Goal: Task Accomplishment & Management: Manage account settings

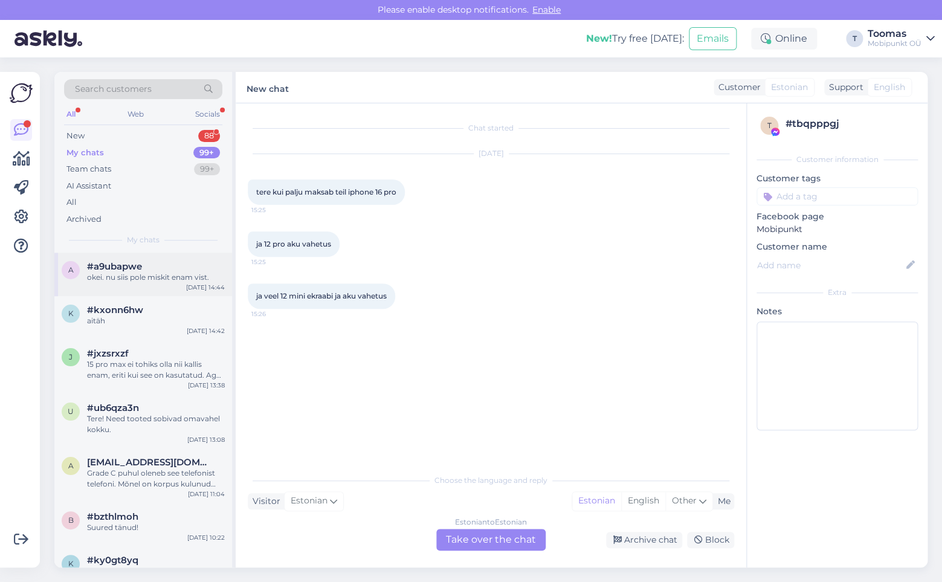
click at [148, 268] on div "#a9ubapwe" at bounding box center [156, 266] width 138 height 11
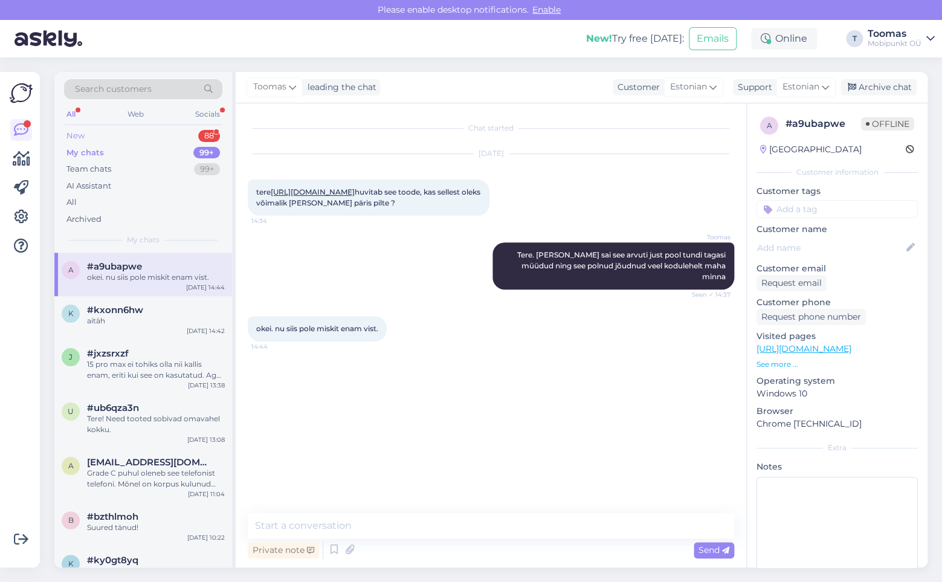
click at [85, 135] on div "New 88" at bounding box center [143, 135] width 158 height 17
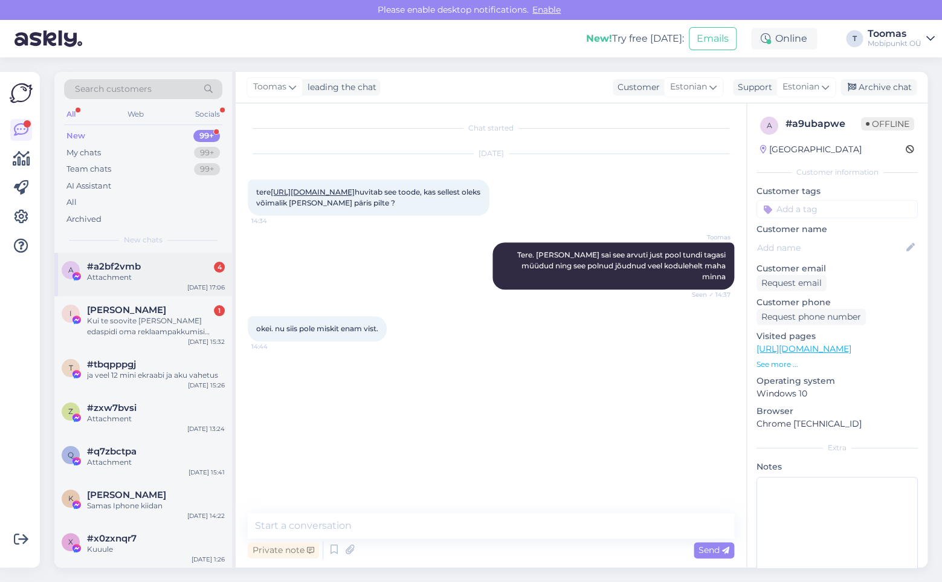
click at [152, 274] on div "Attachment" at bounding box center [156, 277] width 138 height 11
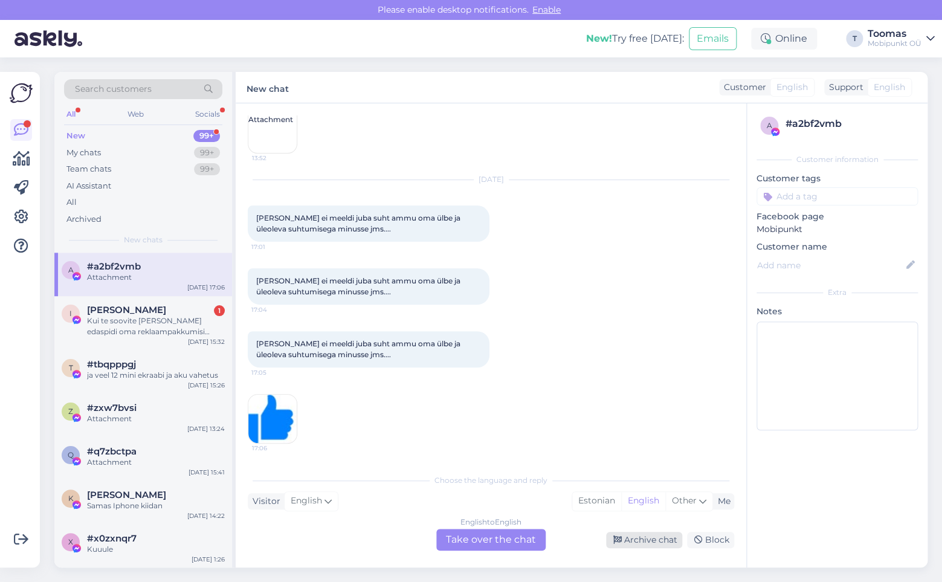
click at [650, 545] on div "Archive chat" at bounding box center [644, 540] width 76 height 16
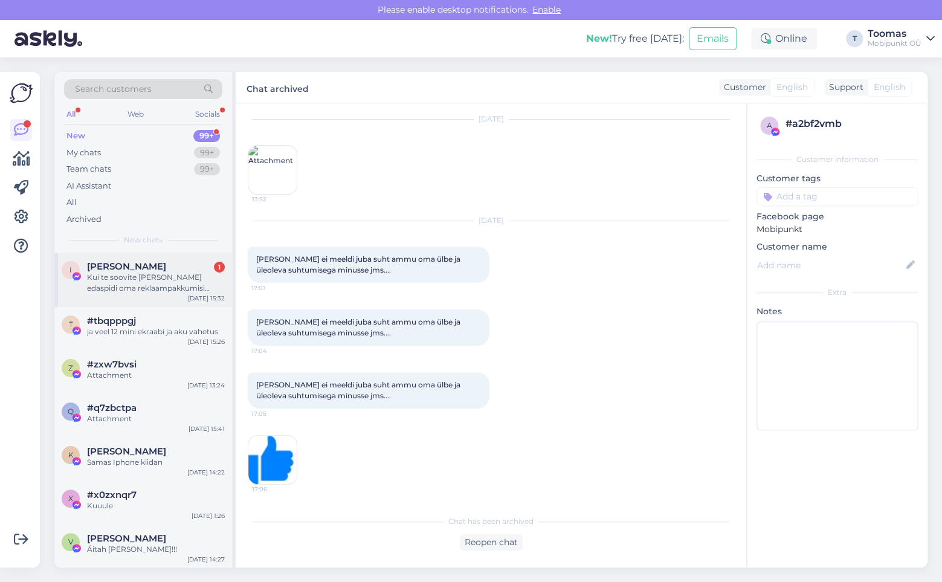
click at [127, 280] on div "Kui te soovite [PERSON_NAME] edaspidi oma reklaampakkumisi saata, siis sooviksi…" at bounding box center [156, 283] width 138 height 22
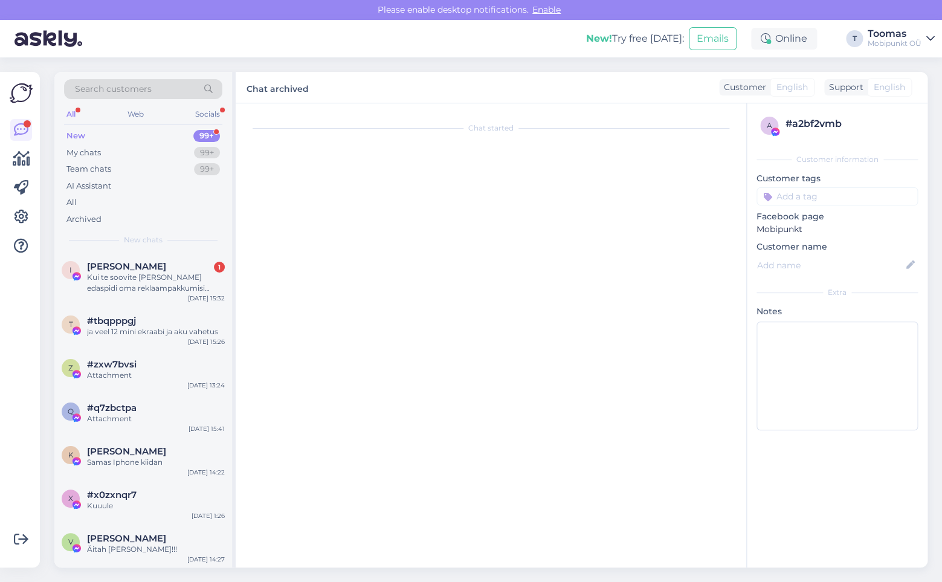
scroll to position [3330, 0]
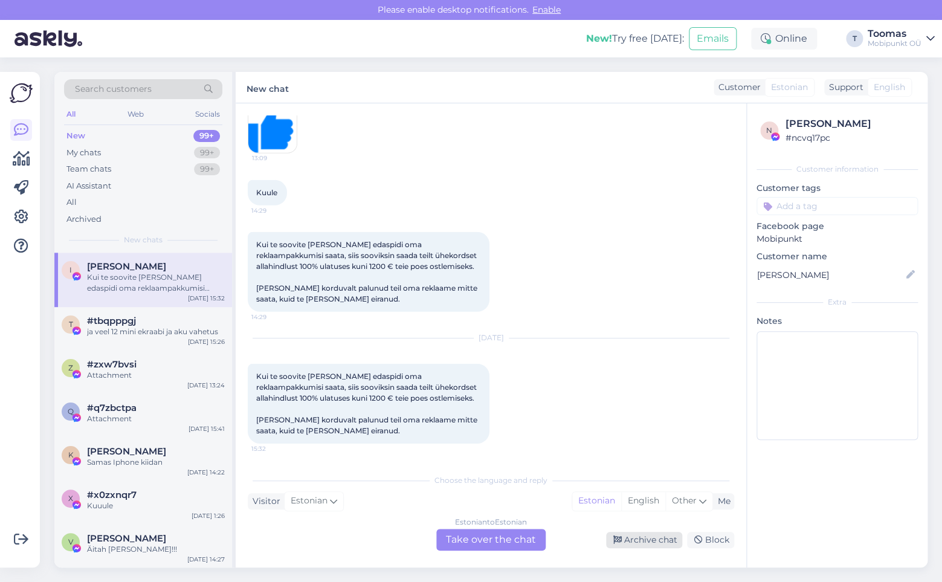
click at [658, 543] on div "Archive chat" at bounding box center [644, 540] width 76 height 16
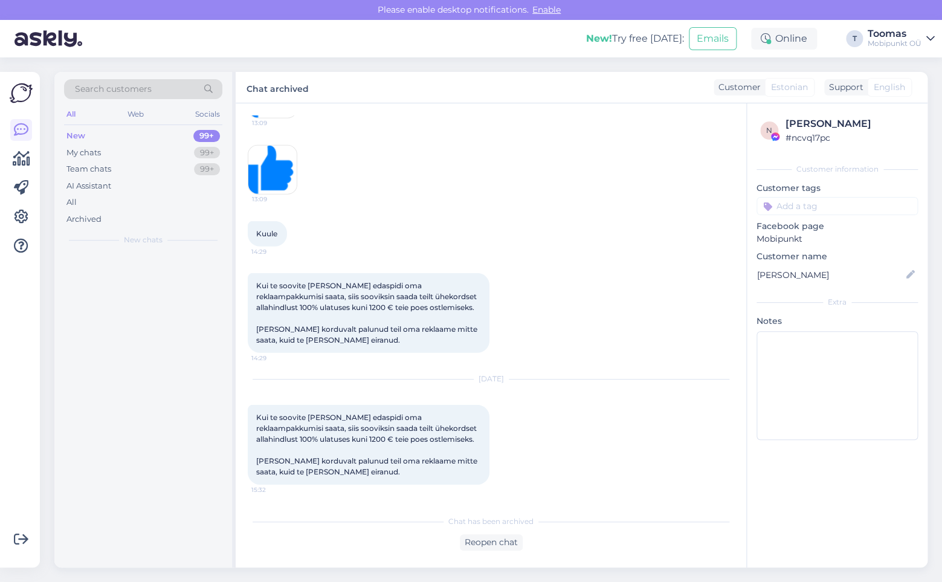
scroll to position [3289, 0]
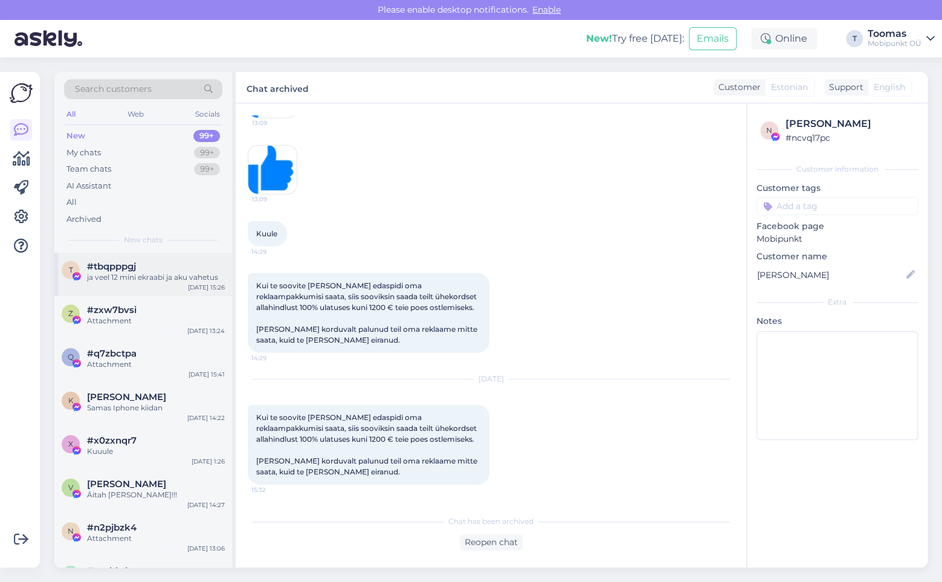
click at [107, 271] on span "#tbqpppgj" at bounding box center [111, 266] width 49 height 11
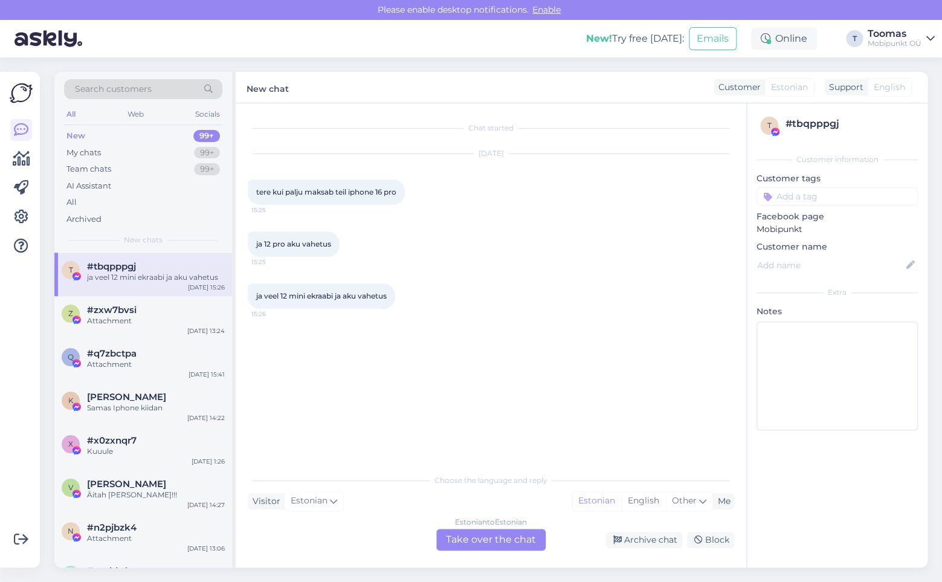
scroll to position [0, 0]
click at [175, 488] on div "[PERSON_NAME]" at bounding box center [156, 484] width 138 height 11
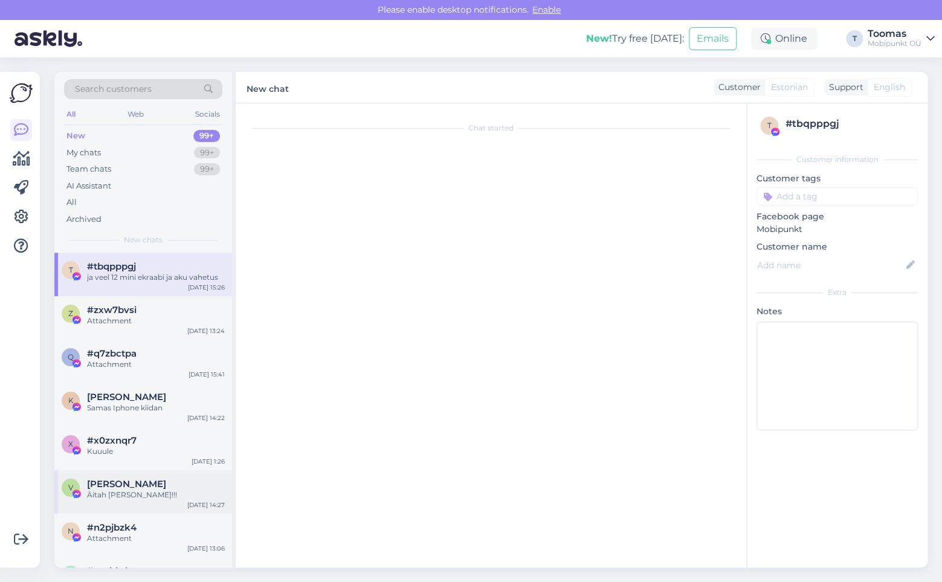
scroll to position [1156, 0]
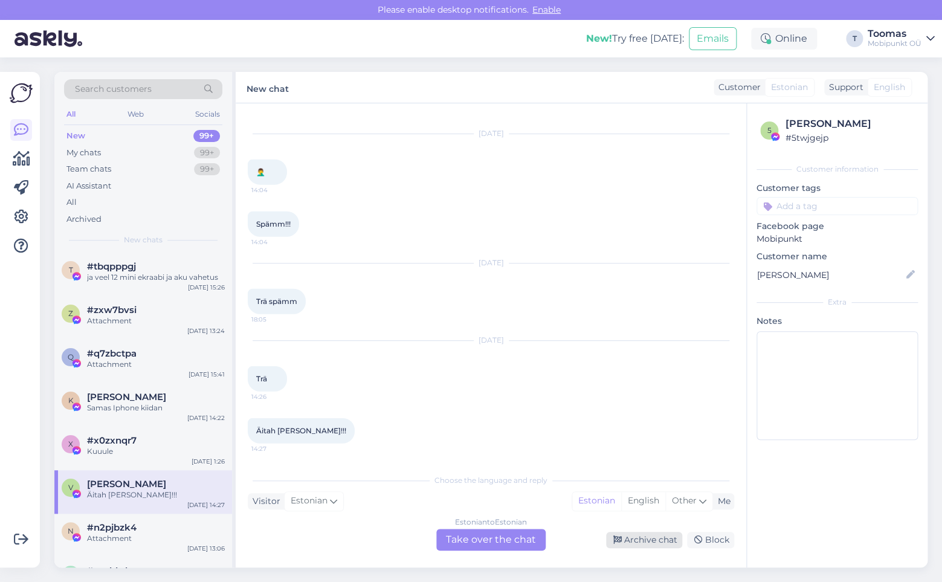
click at [664, 535] on div "Archive chat" at bounding box center [644, 540] width 76 height 16
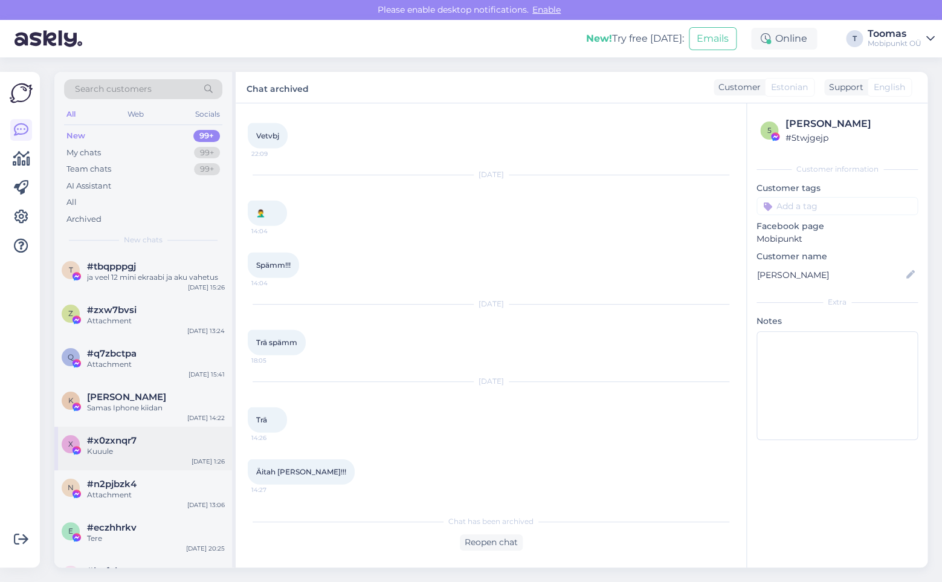
click at [135, 443] on span "#x0zxnqr7" at bounding box center [112, 440] width 50 height 11
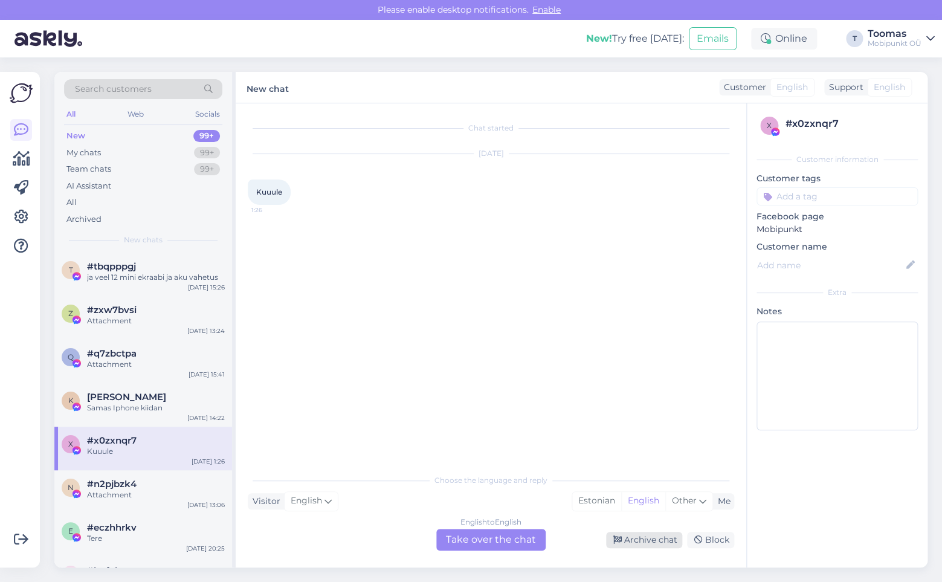
click at [645, 541] on div "Archive chat" at bounding box center [644, 540] width 76 height 16
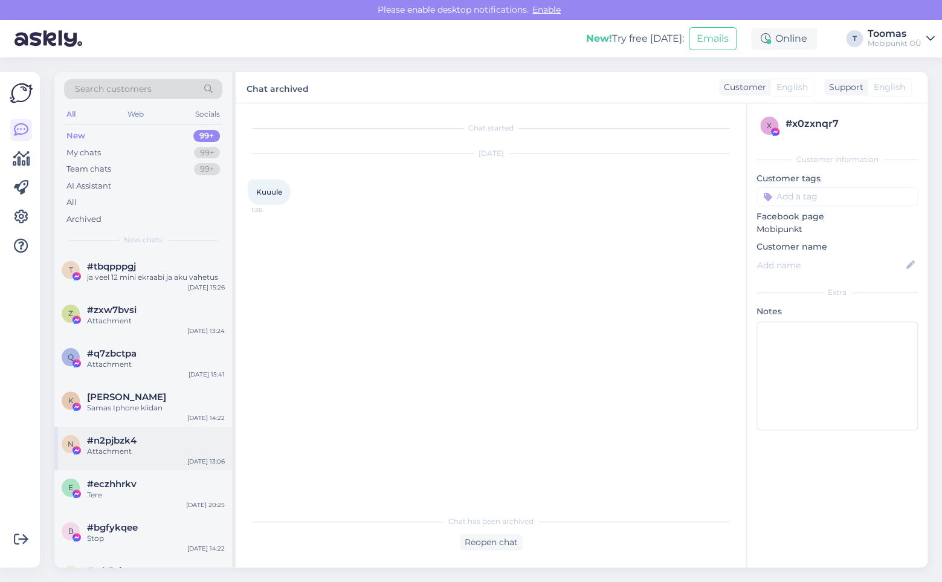
click at [149, 434] on div "n #n2pjbzk4 Attachment [DATE] 13:06" at bounding box center [143, 449] width 178 height 44
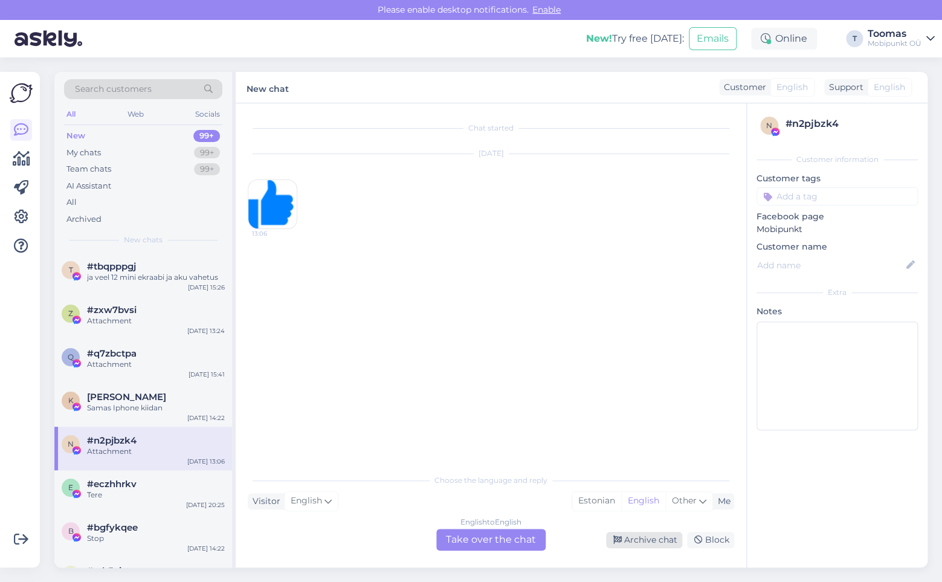
click at [650, 546] on div "Archive chat" at bounding box center [644, 540] width 76 height 16
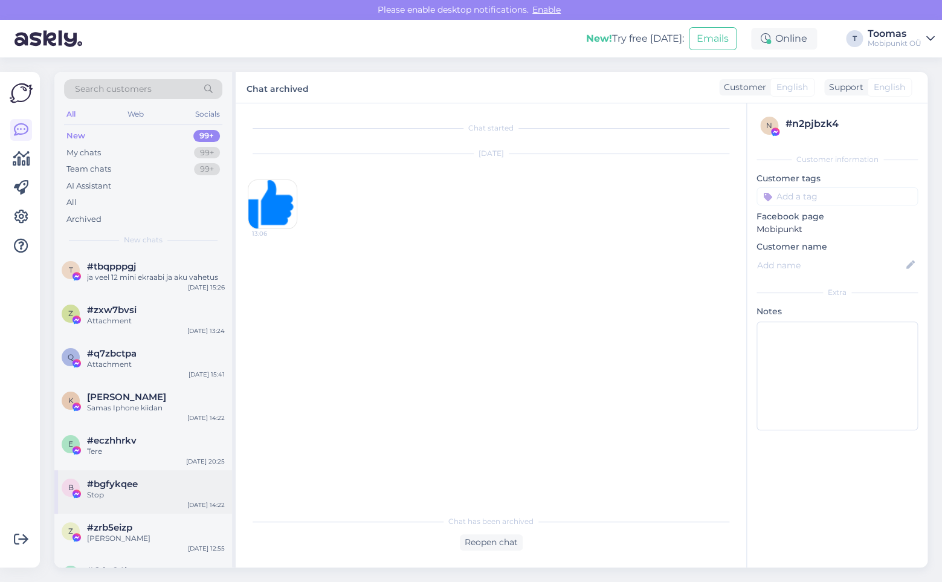
click at [157, 474] on div "b #bgfykqee Stop [DATE] 14:22" at bounding box center [143, 492] width 178 height 44
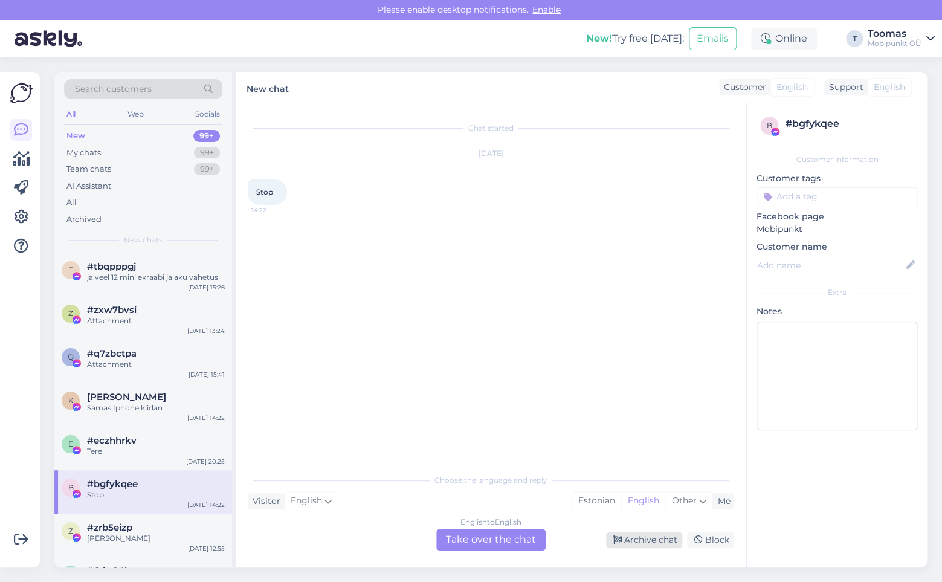
click at [662, 544] on div "Archive chat" at bounding box center [644, 540] width 76 height 16
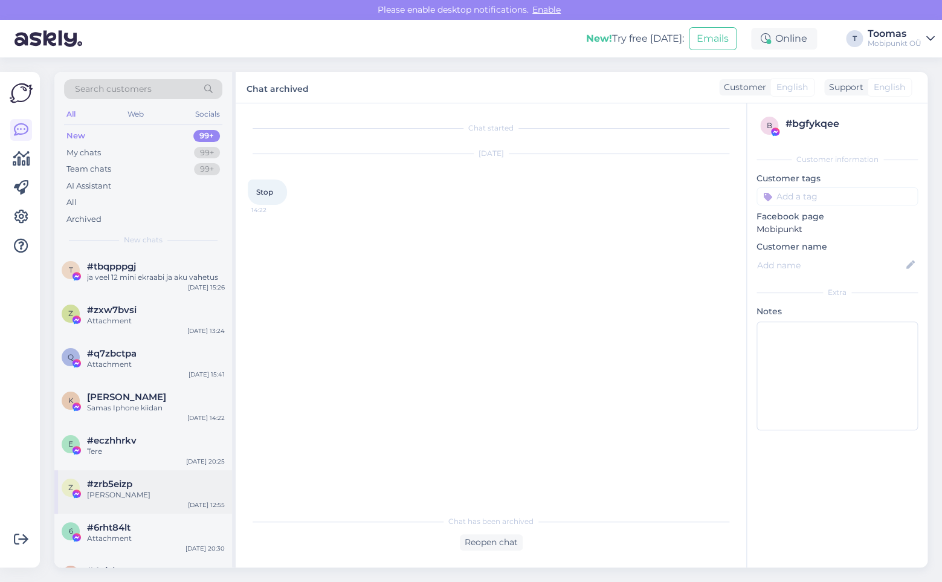
click at [169, 486] on div "#zrb5eizp" at bounding box center [156, 484] width 138 height 11
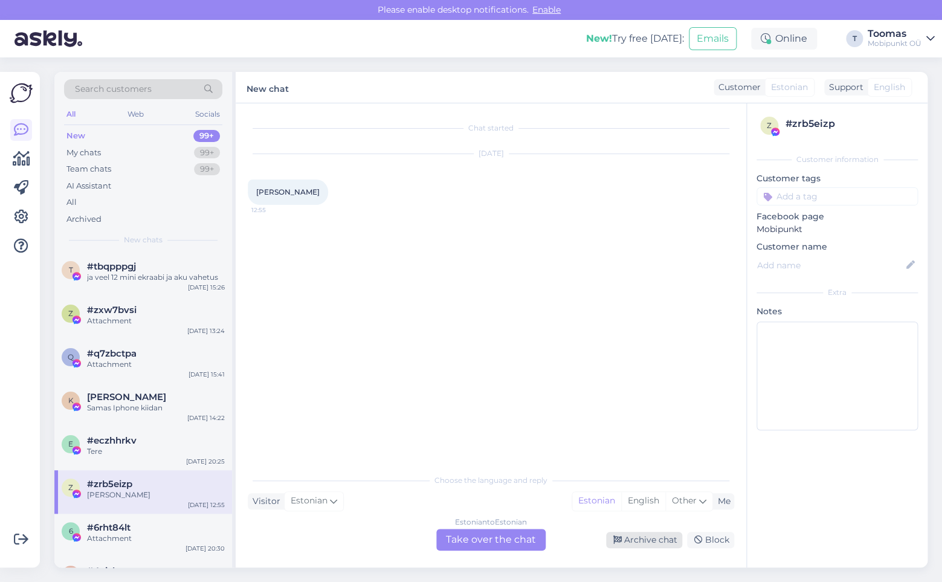
click at [642, 541] on div "Archive chat" at bounding box center [644, 540] width 76 height 16
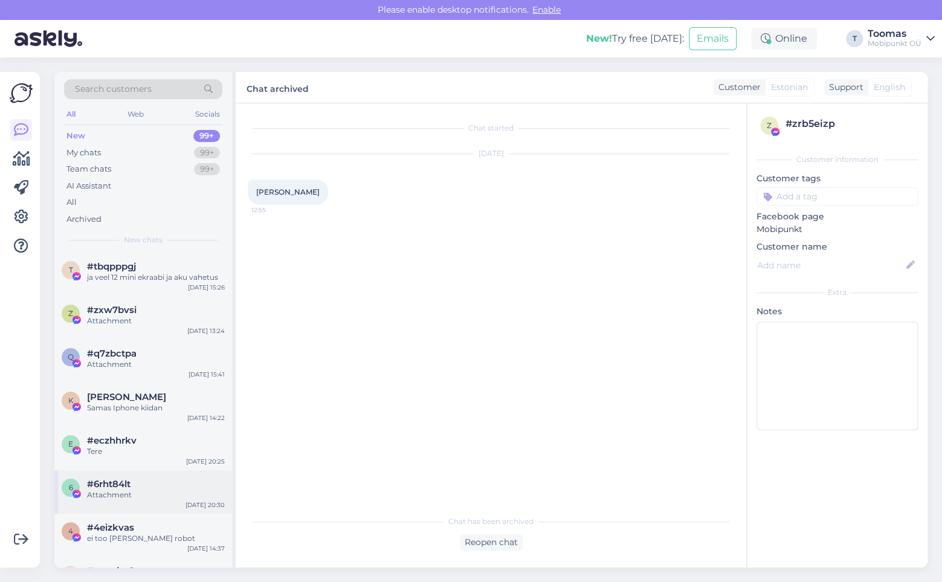
click at [136, 472] on div "6 #6rht84lt Attachment [DATE] 20:30" at bounding box center [143, 492] width 178 height 44
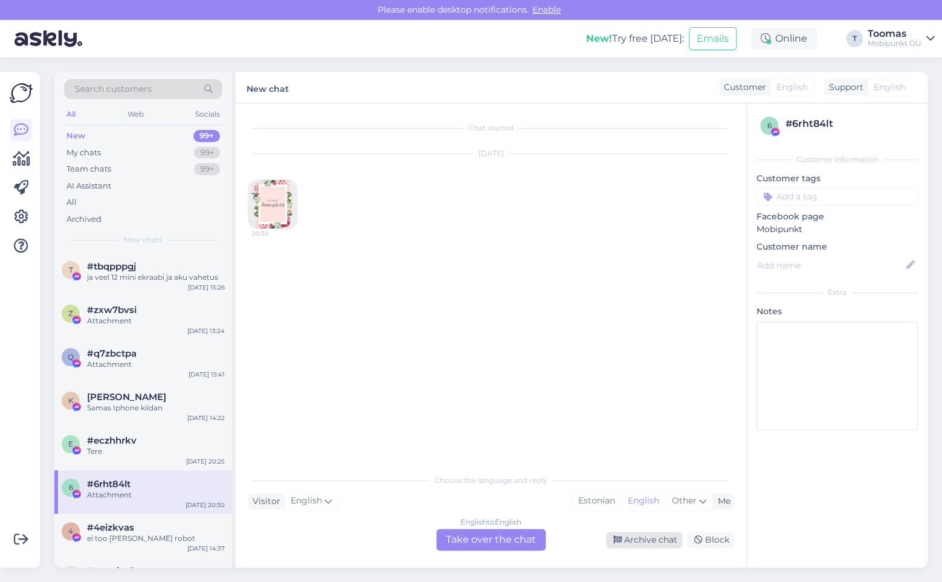
click at [650, 543] on div "Archive chat" at bounding box center [644, 540] width 76 height 16
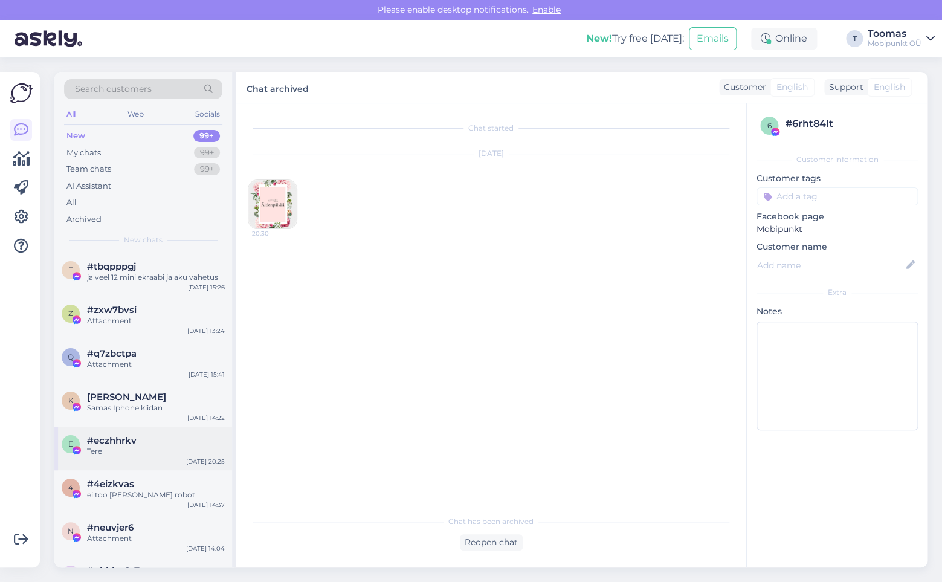
click at [156, 453] on div "Tere" at bounding box center [156, 451] width 138 height 11
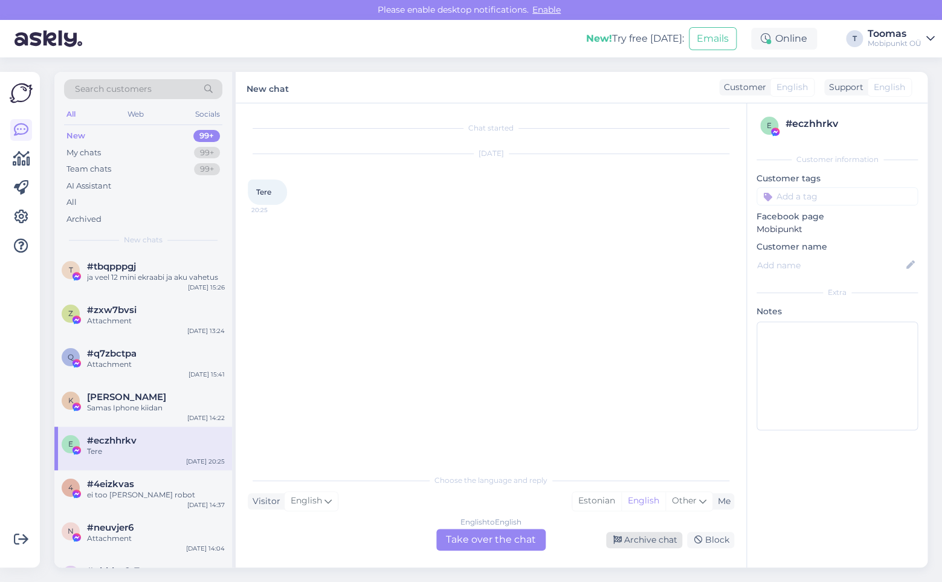
click at [653, 540] on div "Archive chat" at bounding box center [644, 540] width 76 height 16
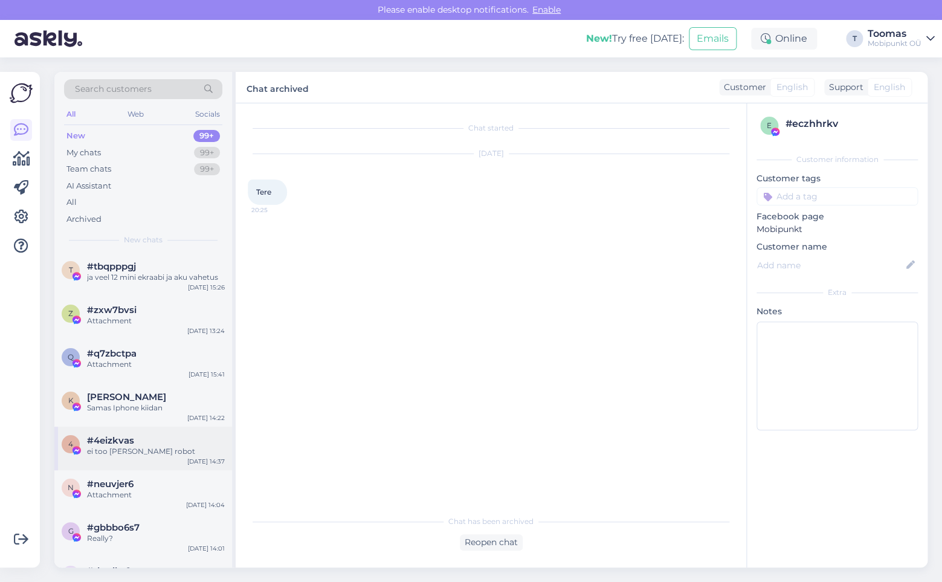
click at [168, 446] on div "ei too [PERSON_NAME] robot" at bounding box center [156, 451] width 138 height 11
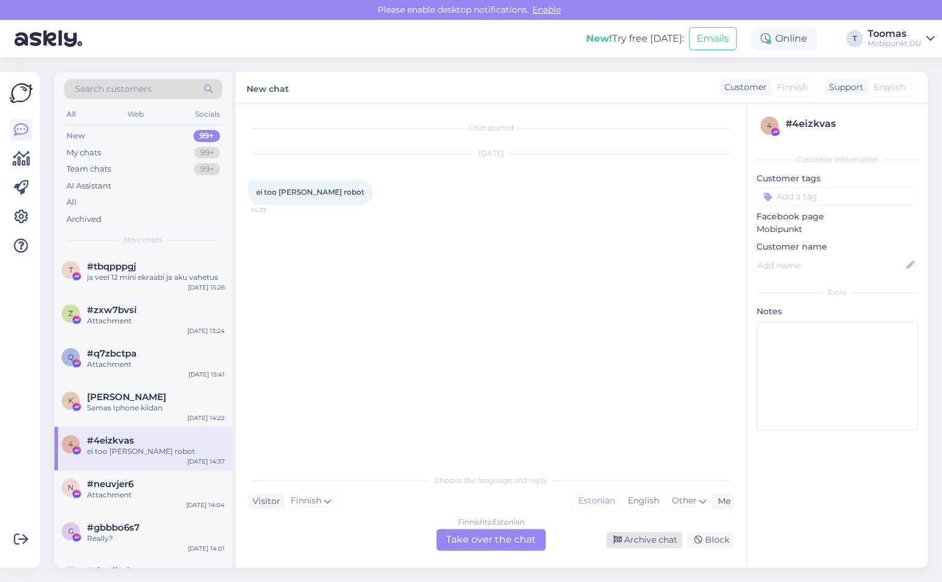
click at [641, 534] on div "Archive chat" at bounding box center [644, 540] width 76 height 16
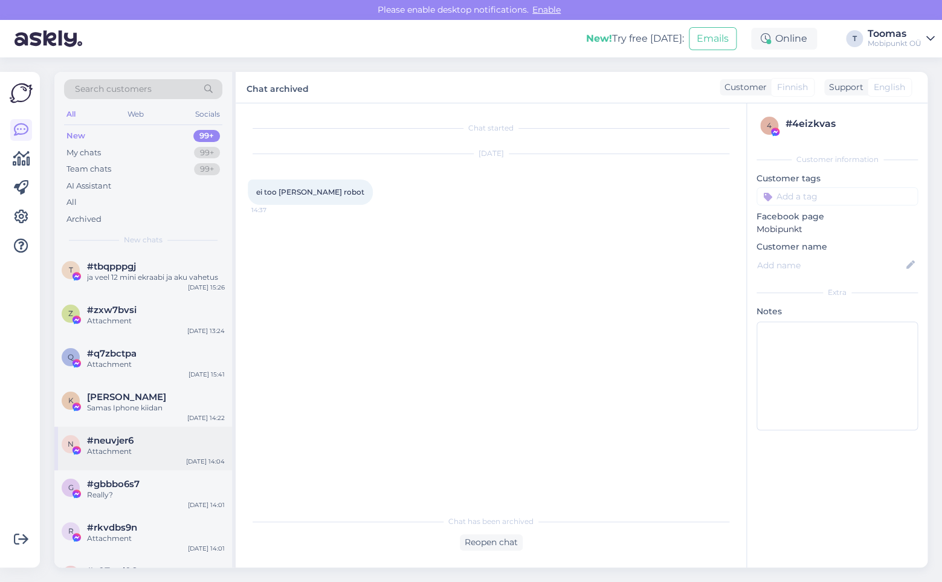
click at [195, 448] on div "Attachment" at bounding box center [156, 451] width 138 height 11
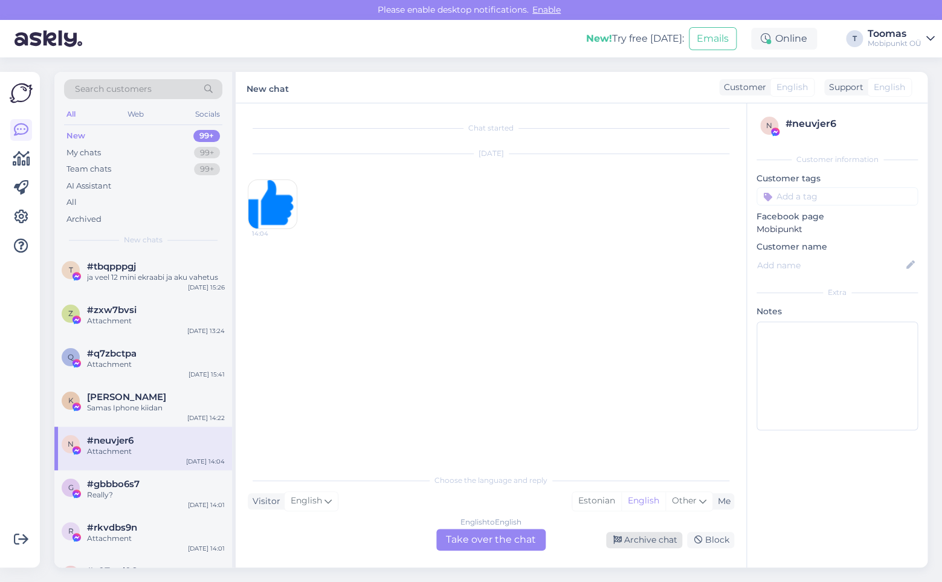
click at [644, 537] on div "Archive chat" at bounding box center [644, 540] width 76 height 16
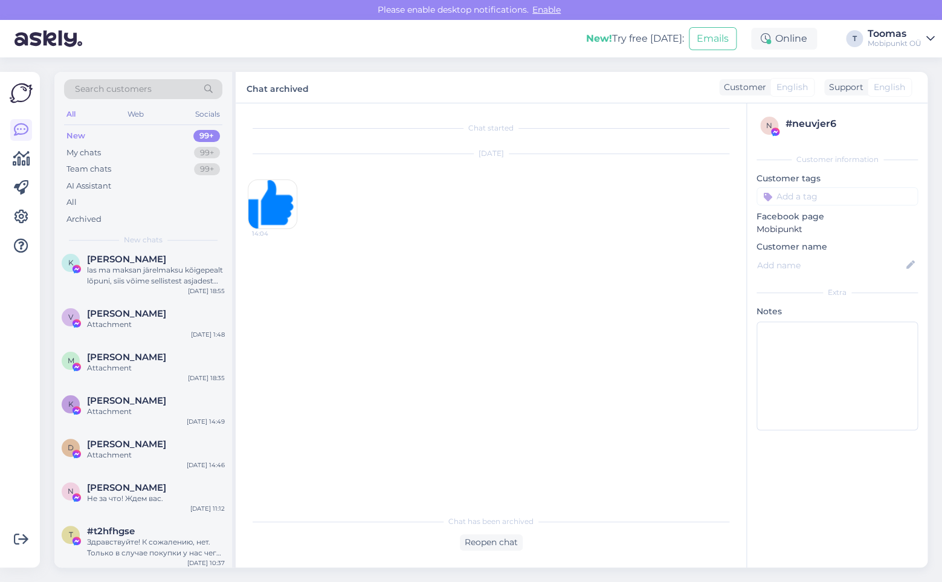
scroll to position [3916, 0]
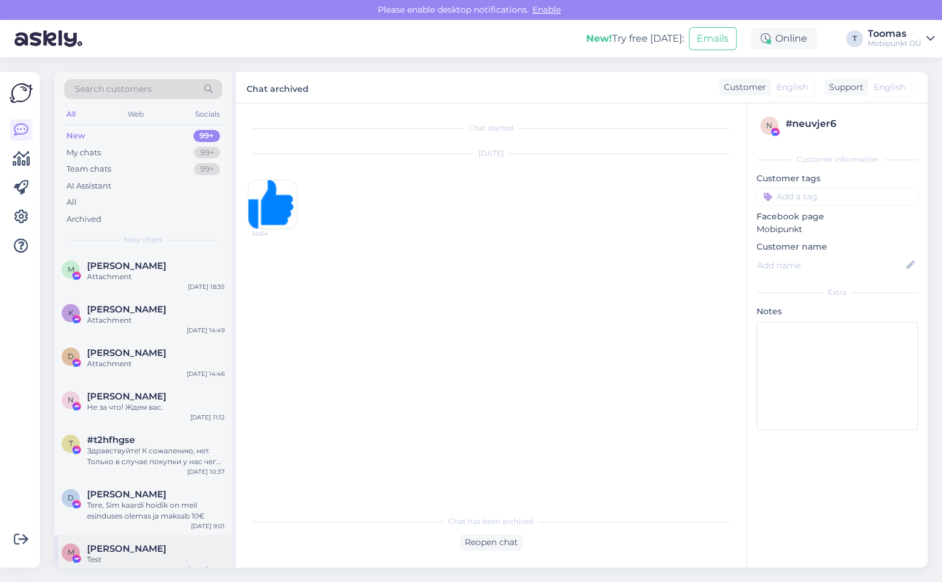
click at [149, 554] on div "Test" at bounding box center [156, 559] width 138 height 11
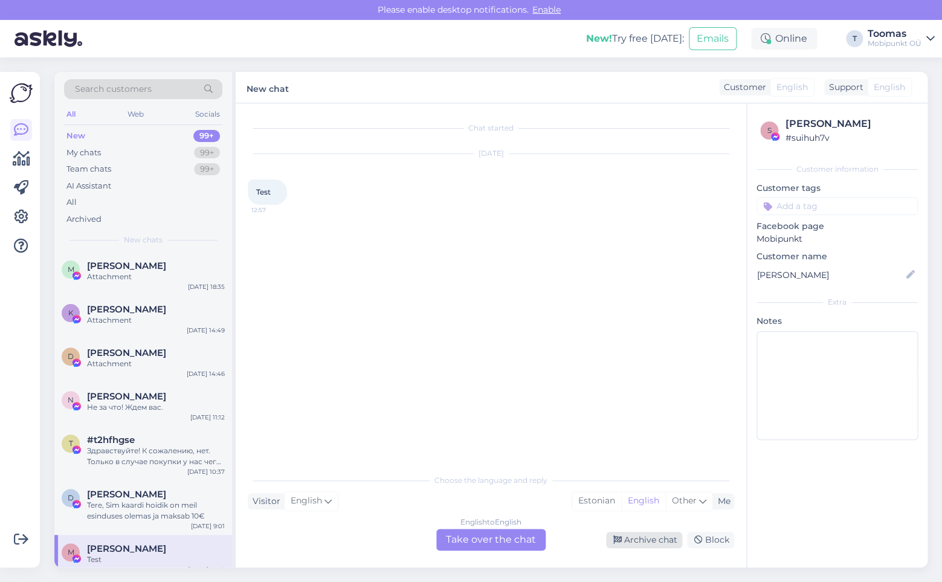
click at [644, 537] on div "Archive chat" at bounding box center [644, 540] width 76 height 16
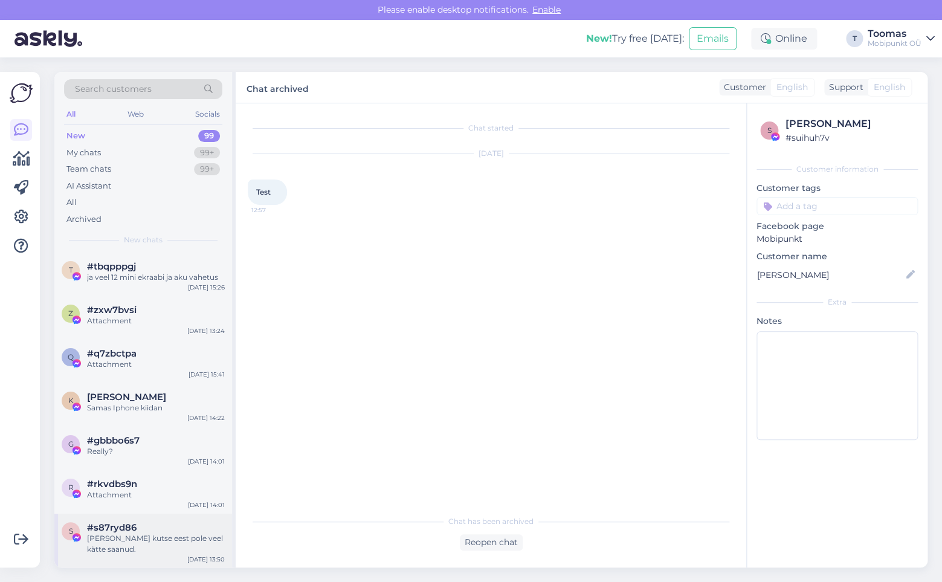
click at [111, 540] on div "[PERSON_NAME] kutse eest pole veel kätte saanud." at bounding box center [156, 544] width 138 height 22
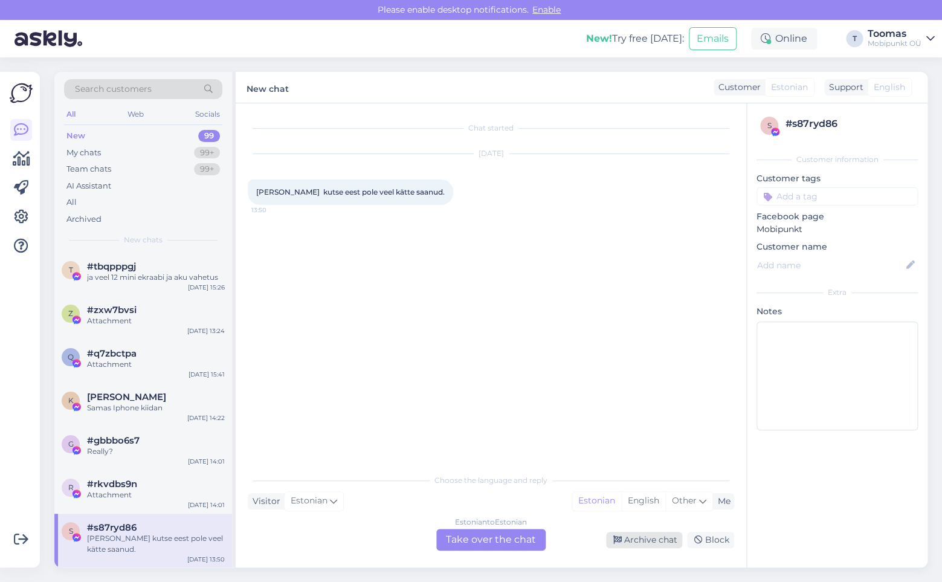
click at [646, 541] on div "Archive chat" at bounding box center [644, 540] width 76 height 16
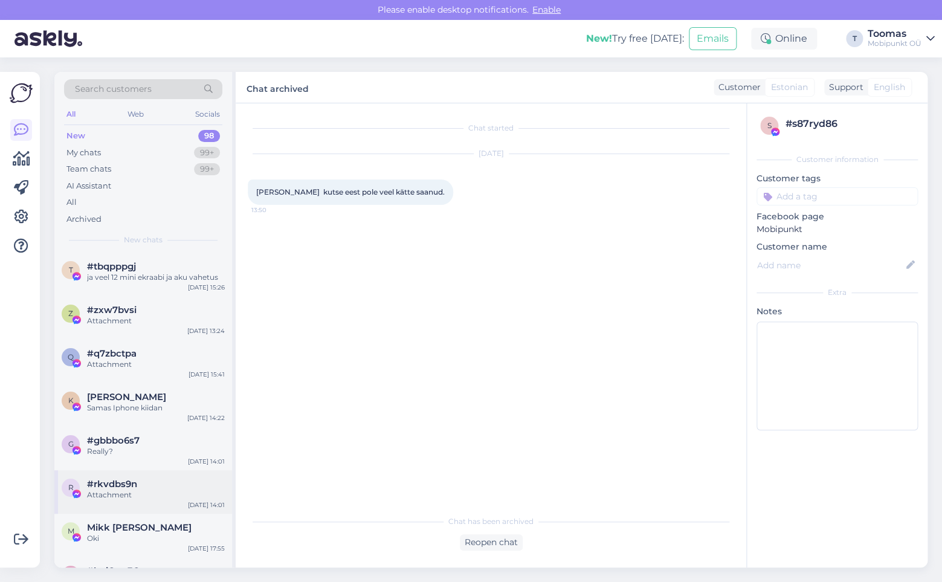
click at [147, 510] on div "r #rkvdbs9n Attachment [DATE] 14:01" at bounding box center [143, 492] width 178 height 44
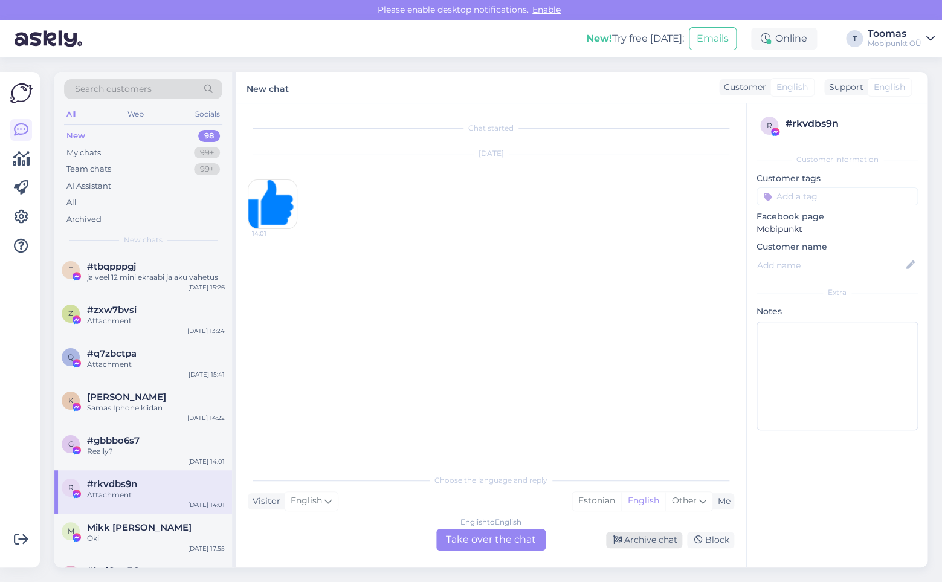
click at [630, 540] on div "Archive chat" at bounding box center [644, 540] width 76 height 16
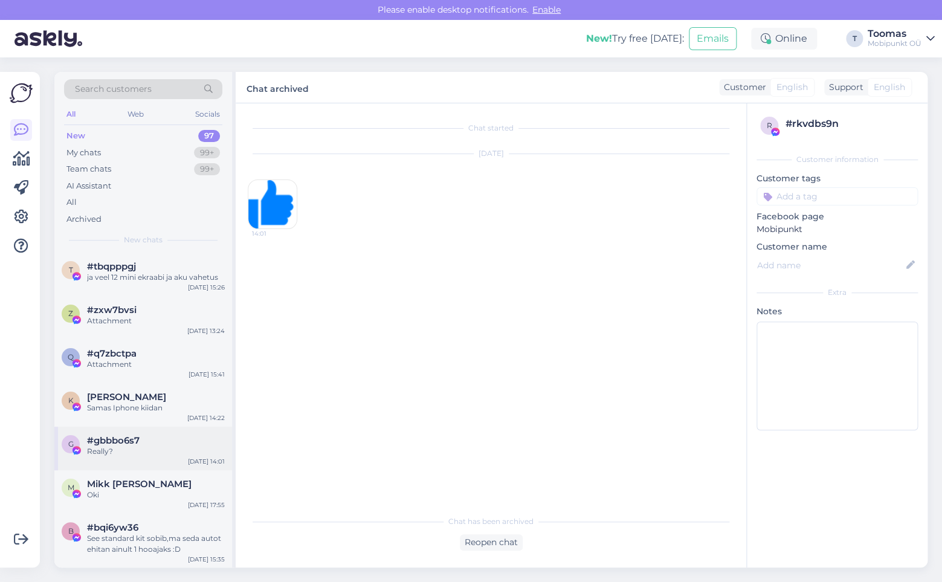
click at [117, 468] on div "g #gbbbo6s7 Really? [DATE] 14:01" at bounding box center [143, 449] width 178 height 44
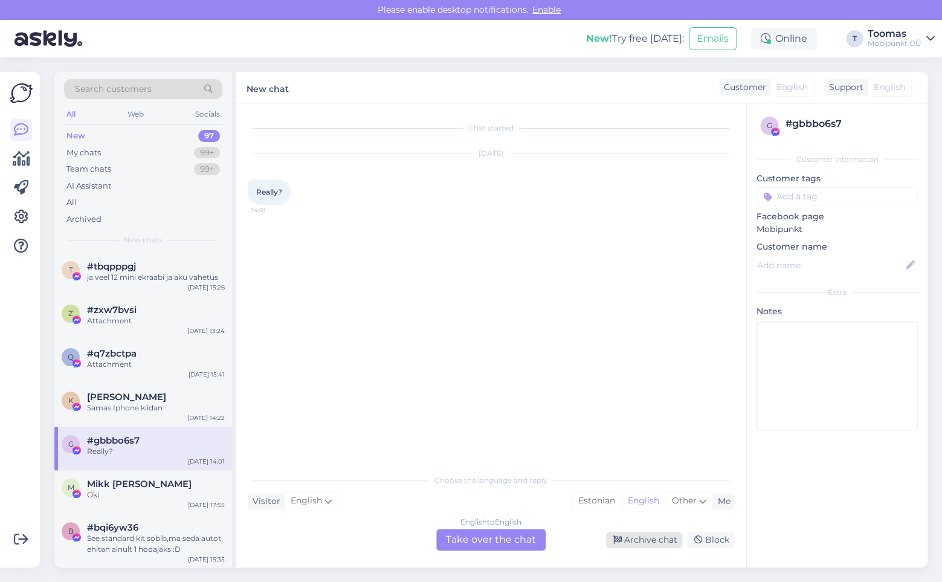
click at [656, 537] on div "Archive chat" at bounding box center [644, 540] width 76 height 16
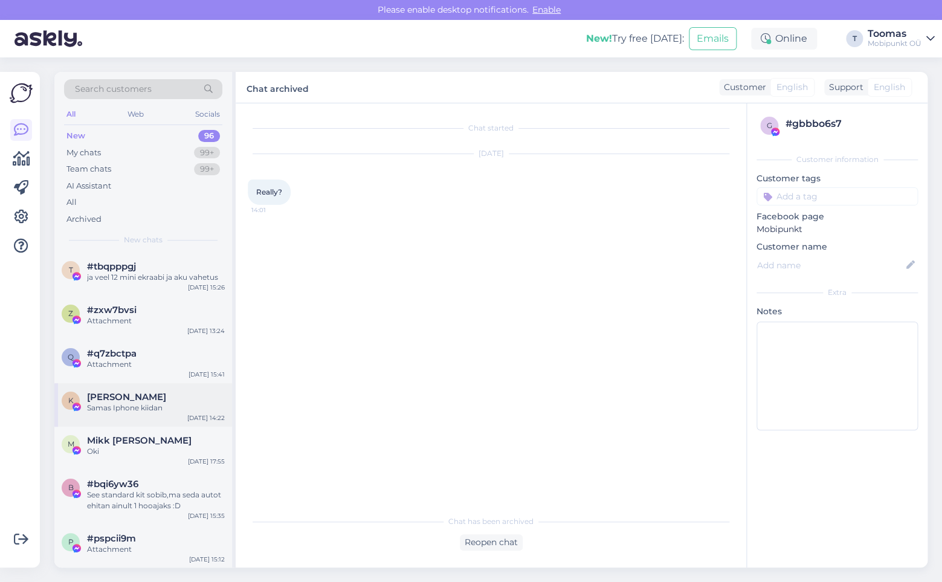
click at [136, 415] on div "K [PERSON_NAME] Iphone kiidan [DATE] 14:22" at bounding box center [143, 405] width 178 height 44
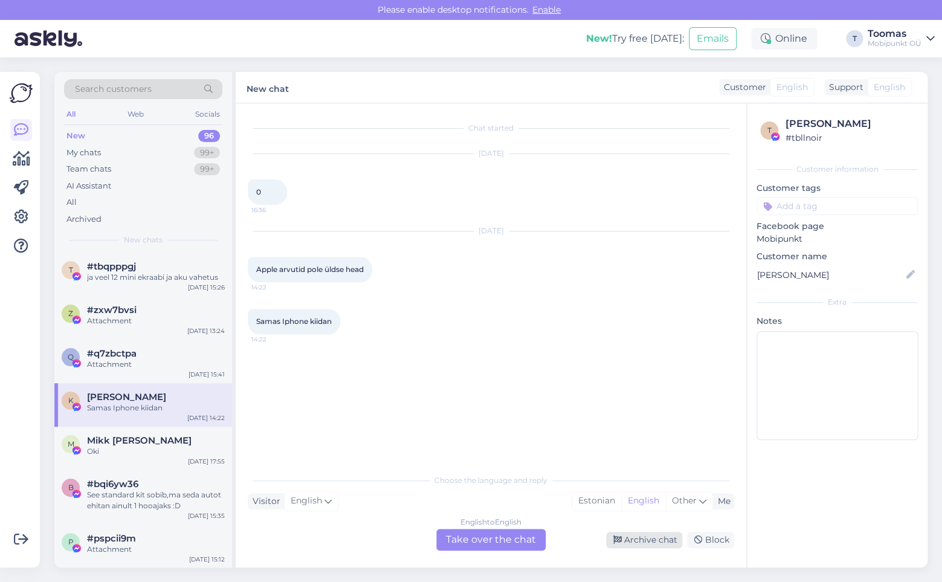
click at [628, 542] on div "Archive chat" at bounding box center [644, 540] width 76 height 16
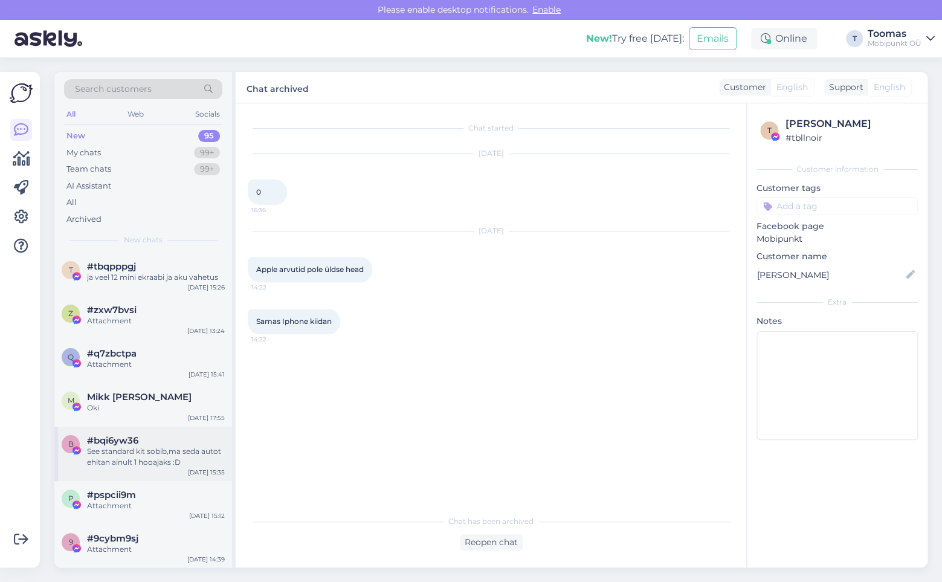
click at [161, 439] on div "#bqi6yw36" at bounding box center [156, 440] width 138 height 11
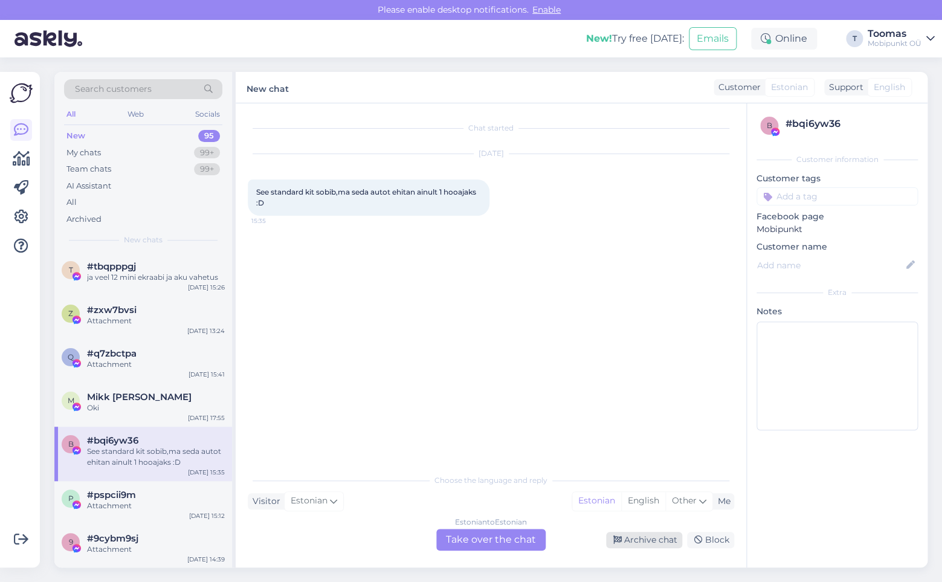
click at [630, 541] on div "Archive chat" at bounding box center [644, 540] width 76 height 16
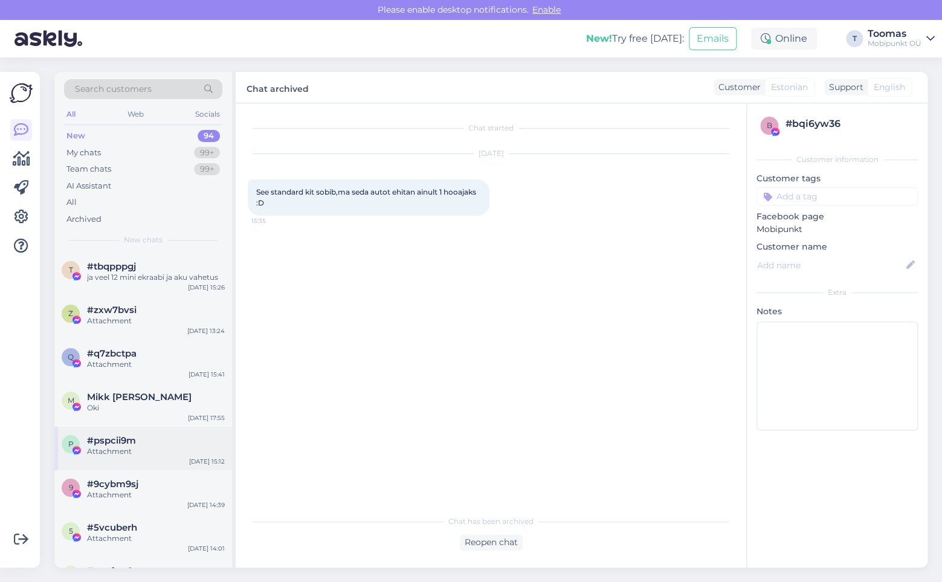
click at [190, 429] on div "p #pspcii9m Attachment [DATE] 15:12" at bounding box center [143, 449] width 178 height 44
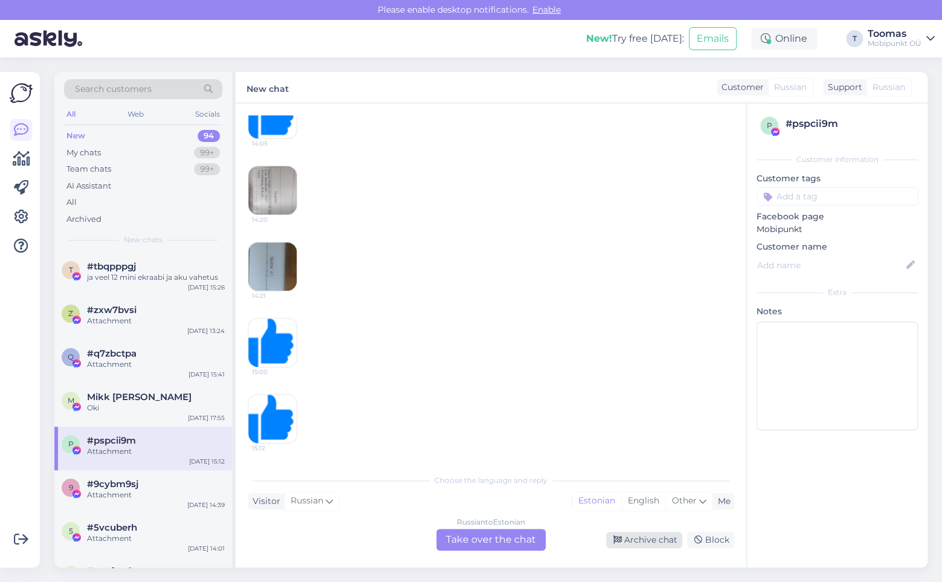
click at [631, 541] on div "Archive chat" at bounding box center [644, 540] width 76 height 16
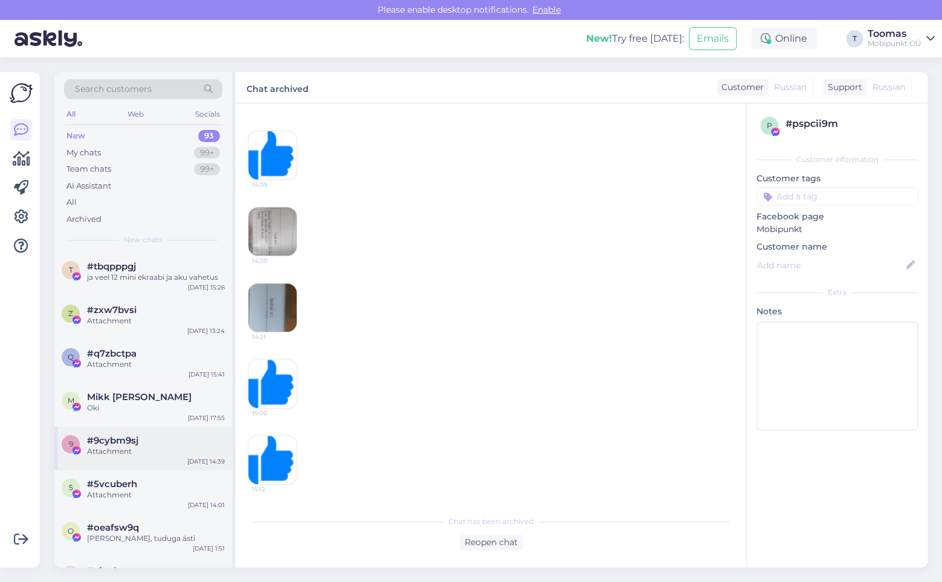
click at [188, 458] on div "9 #9cybm9sj Attachment [DATE] 14:39" at bounding box center [143, 449] width 178 height 44
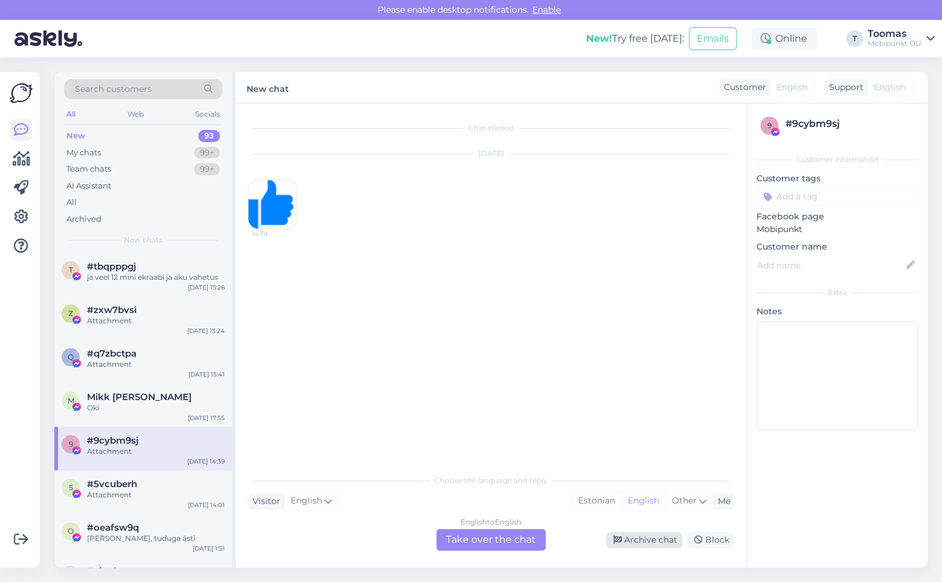
click at [616, 536] on icon at bounding box center [617, 540] width 8 height 8
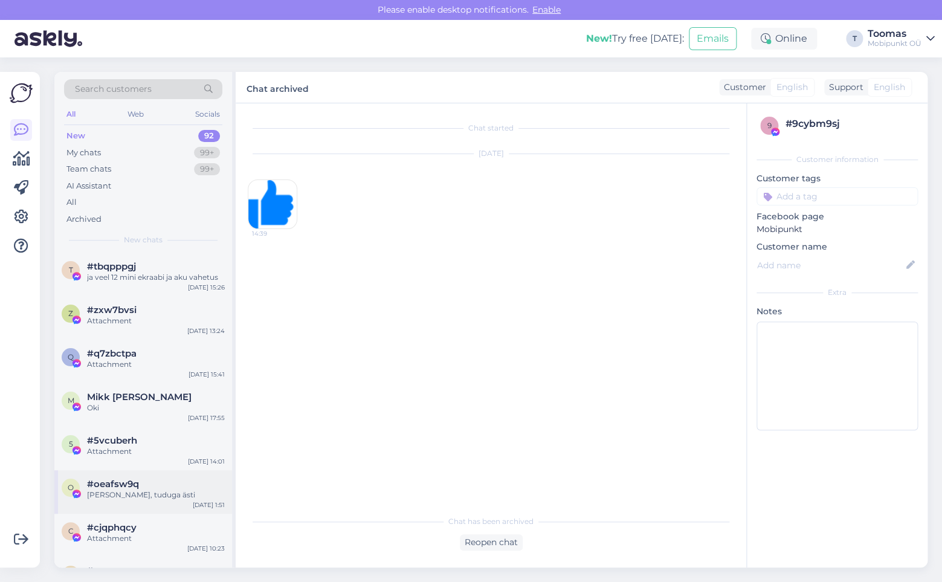
click at [170, 479] on div "#oeafsw9q" at bounding box center [156, 484] width 138 height 11
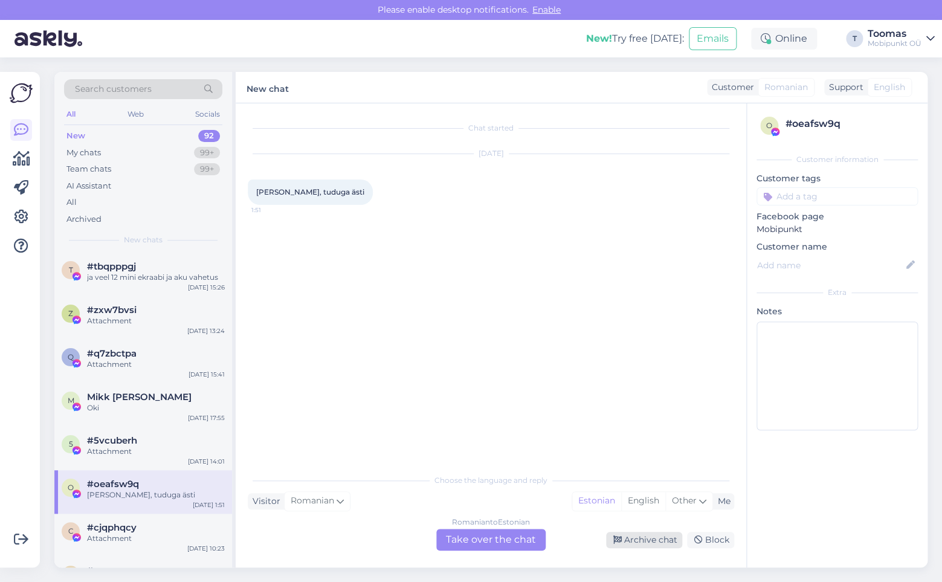
click at [627, 543] on div "Archive chat" at bounding box center [644, 540] width 76 height 16
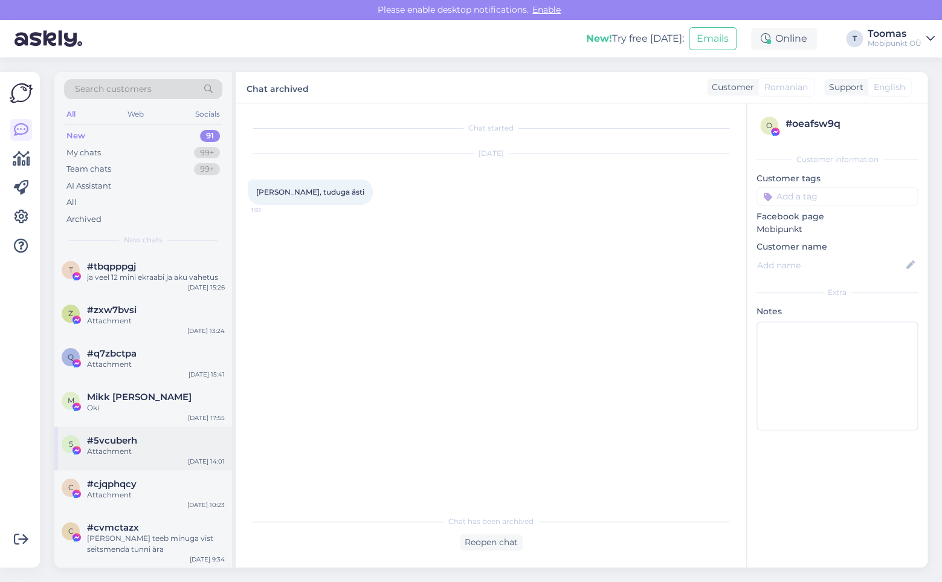
click at [169, 459] on div "5 #5vcuberh Attachment [DATE] 14:01" at bounding box center [143, 449] width 178 height 44
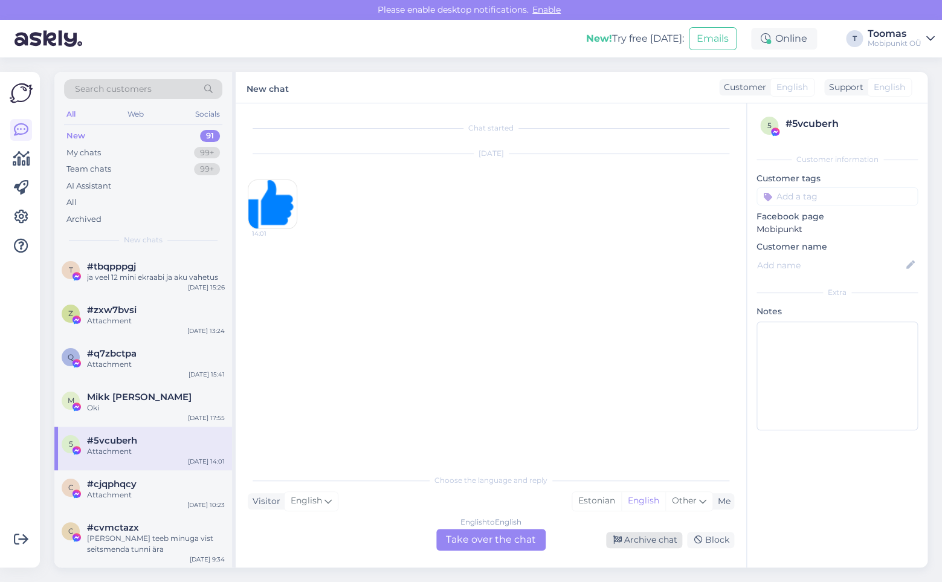
click at [622, 539] on icon at bounding box center [617, 540] width 8 height 8
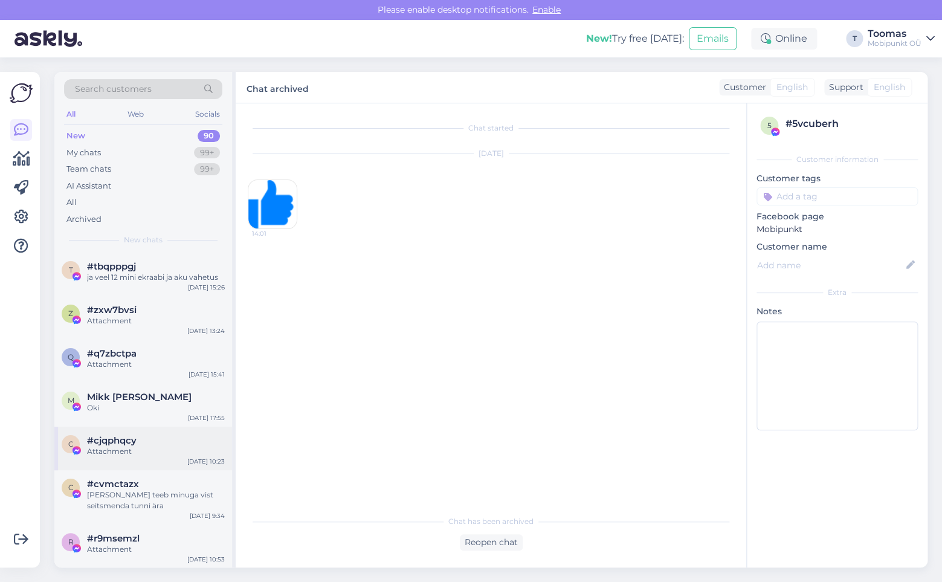
click at [196, 466] on div "c #cjqphqcy Attachment [DATE] 10:23" at bounding box center [143, 449] width 178 height 44
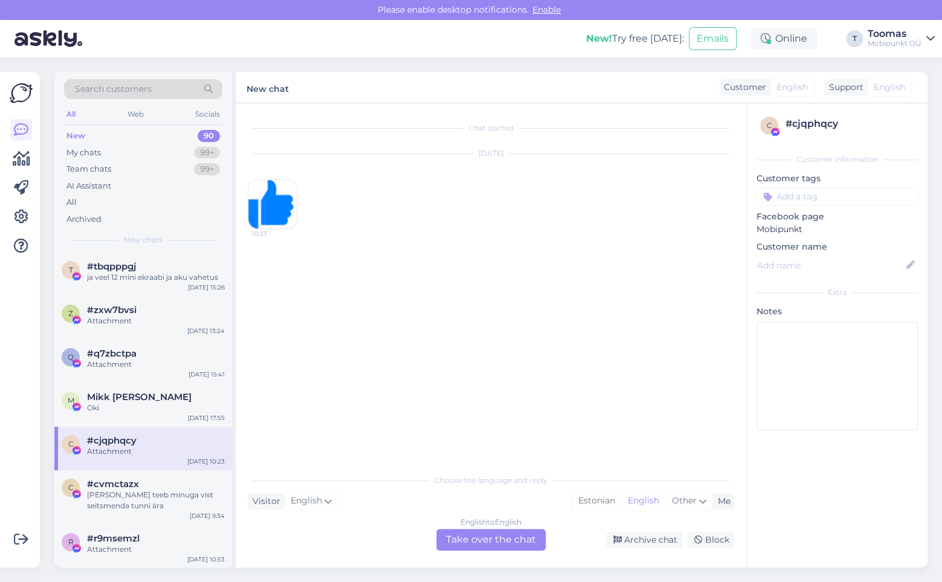
click at [632, 548] on div "English to English Take over the chat Archive chat Block" at bounding box center [491, 540] width 486 height 22
click at [631, 548] on div "English to English Take over the chat Archive chat Block" at bounding box center [491, 540] width 486 height 22
click at [637, 544] on div "Archive chat" at bounding box center [644, 540] width 76 height 16
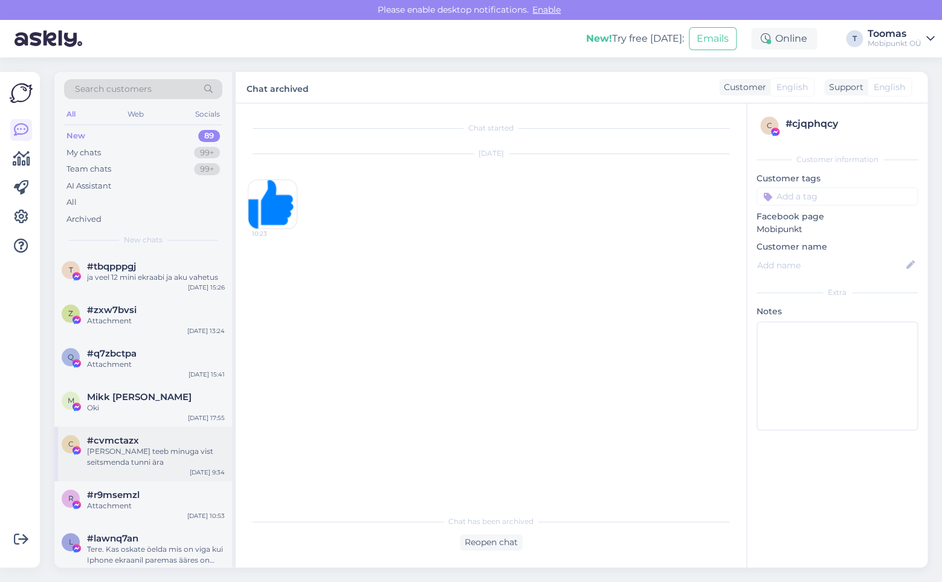
click at [176, 437] on div "#cvmctazx" at bounding box center [156, 440] width 138 height 11
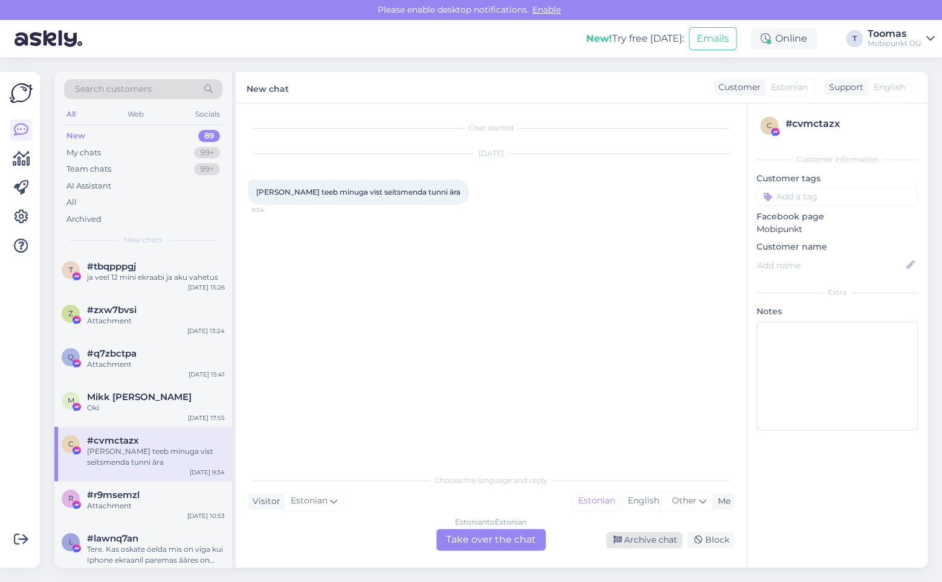
click at [630, 541] on div "Archive chat" at bounding box center [644, 540] width 76 height 16
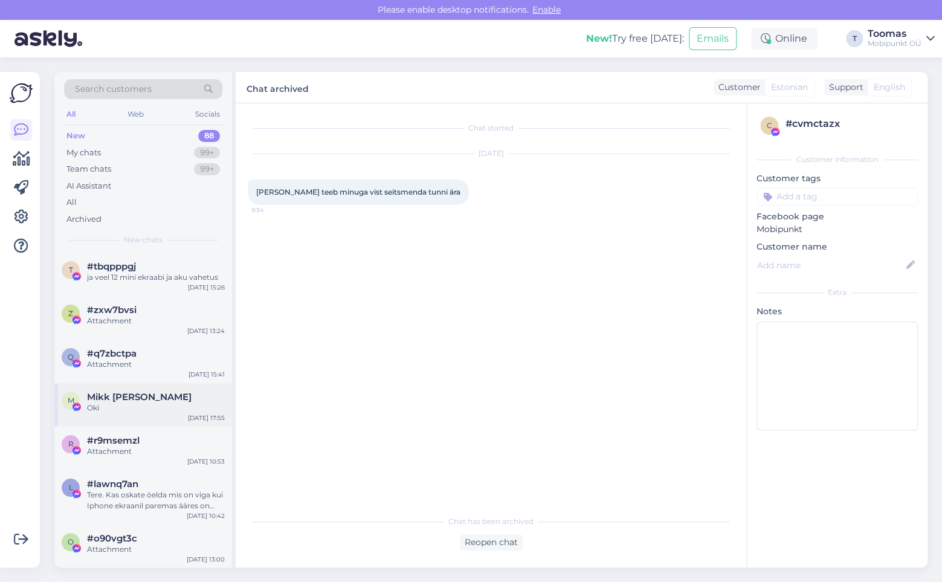
click at [132, 405] on div "Oki" at bounding box center [156, 407] width 138 height 11
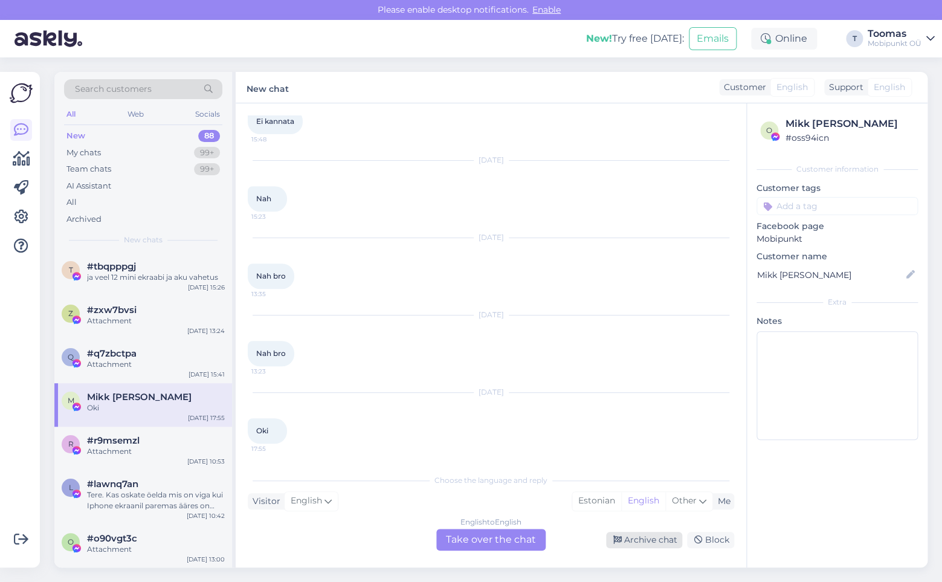
click at [631, 541] on div "Archive chat" at bounding box center [644, 540] width 76 height 16
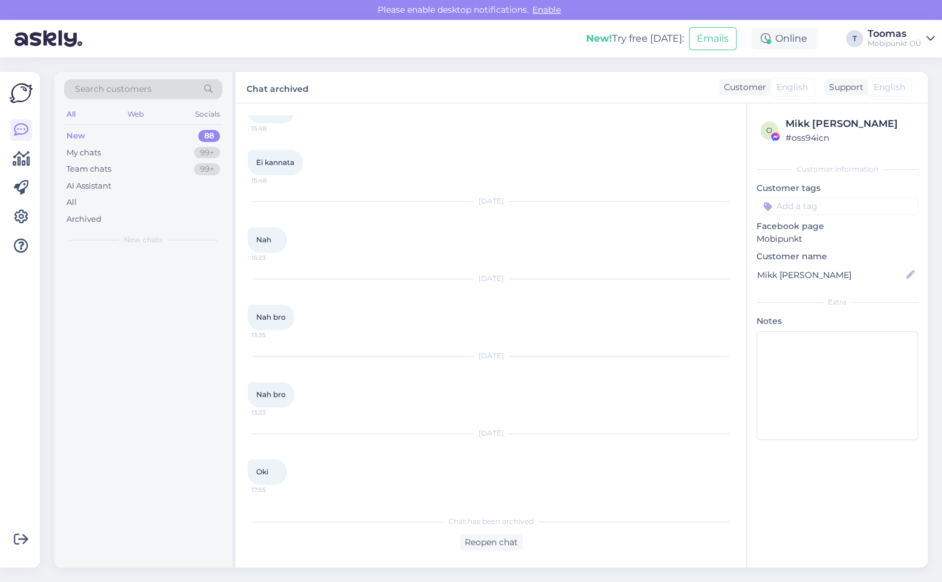
scroll to position [159, 0]
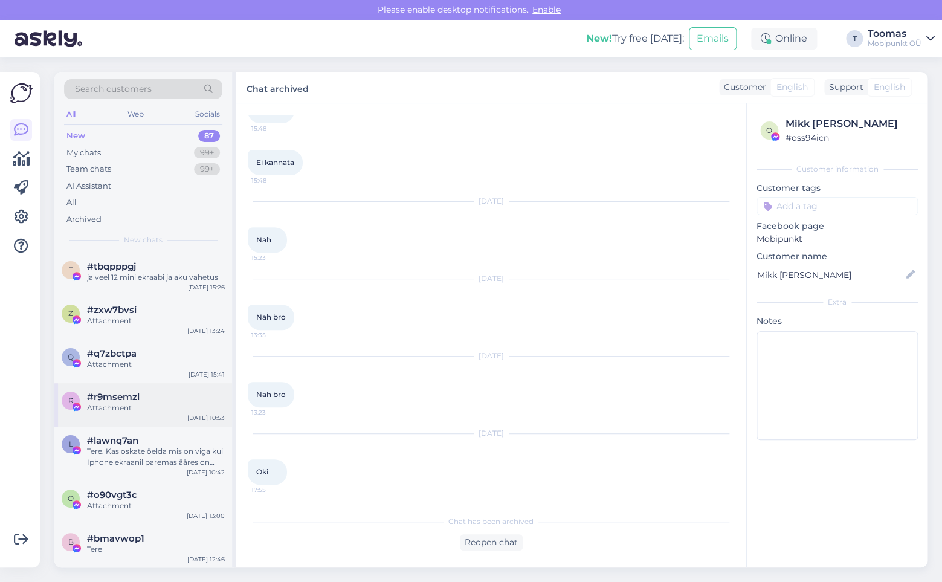
click at [197, 420] on div "[DATE] 10:53" at bounding box center [205, 417] width 37 height 9
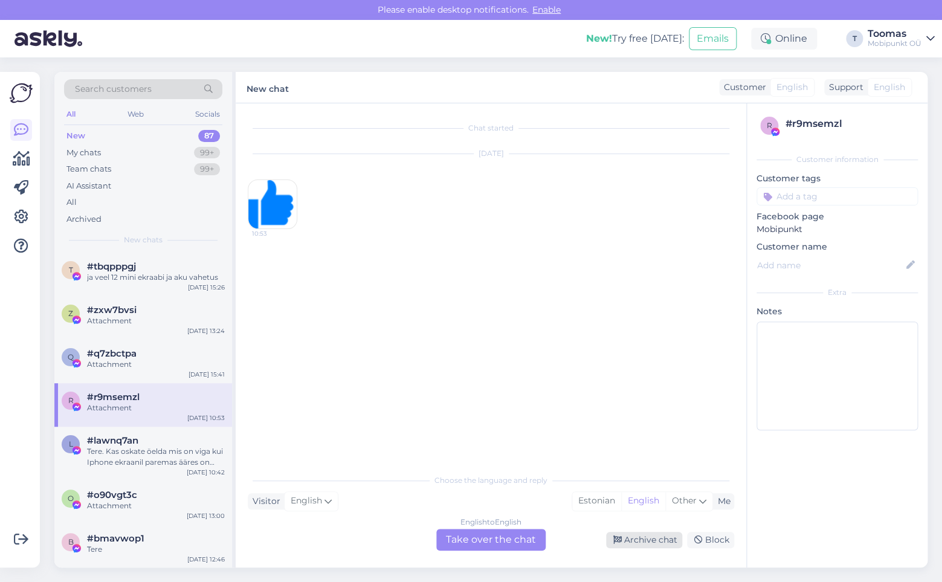
click at [635, 536] on div "Archive chat" at bounding box center [644, 540] width 76 height 16
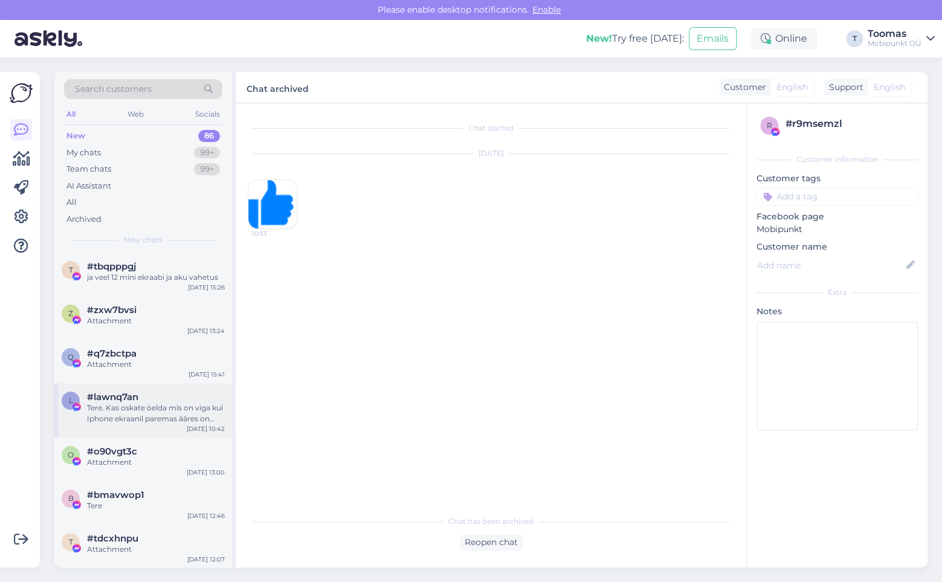
click at [181, 403] on div "Tere. Kas oskate öelda mis on viga kui Iphone ekraanil paremas ääres on tekkinu…" at bounding box center [156, 413] width 138 height 22
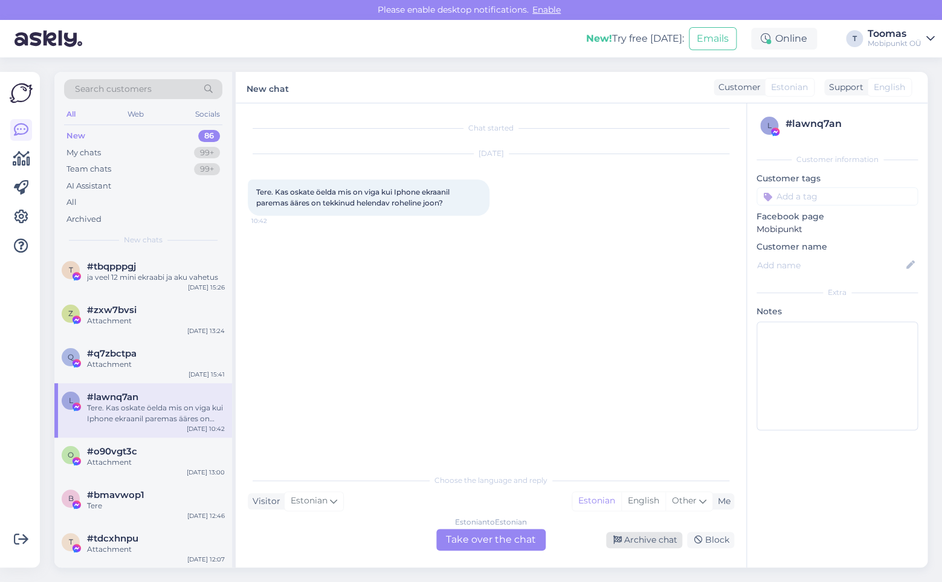
click at [645, 544] on div "Archive chat" at bounding box center [644, 540] width 76 height 16
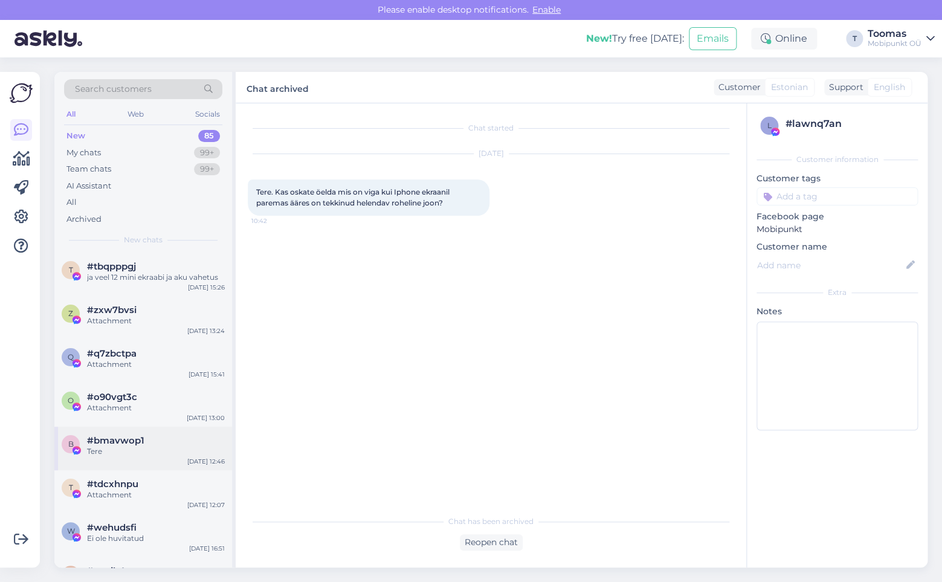
click at [169, 445] on div "#bmavwop1" at bounding box center [156, 440] width 138 height 11
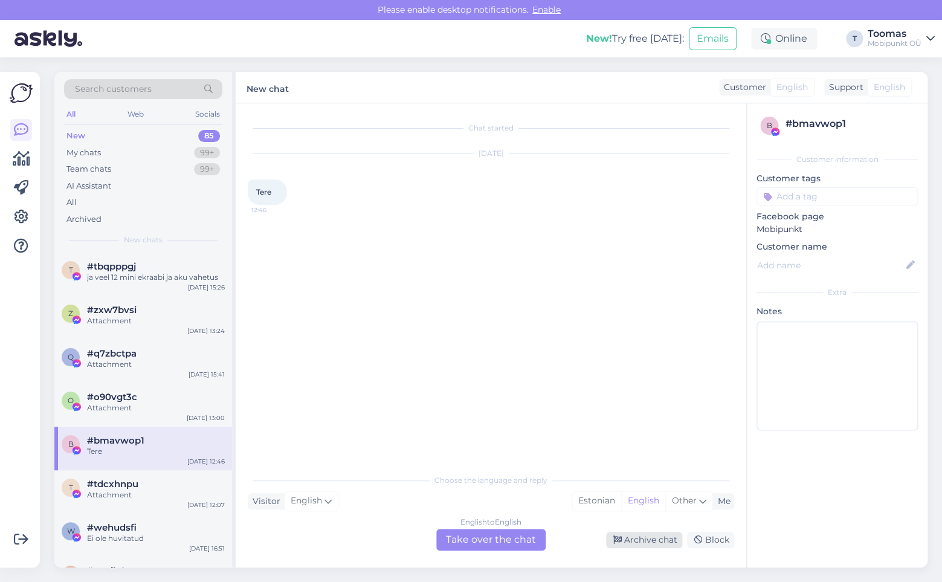
click at [616, 539] on icon at bounding box center [617, 540] width 8 height 8
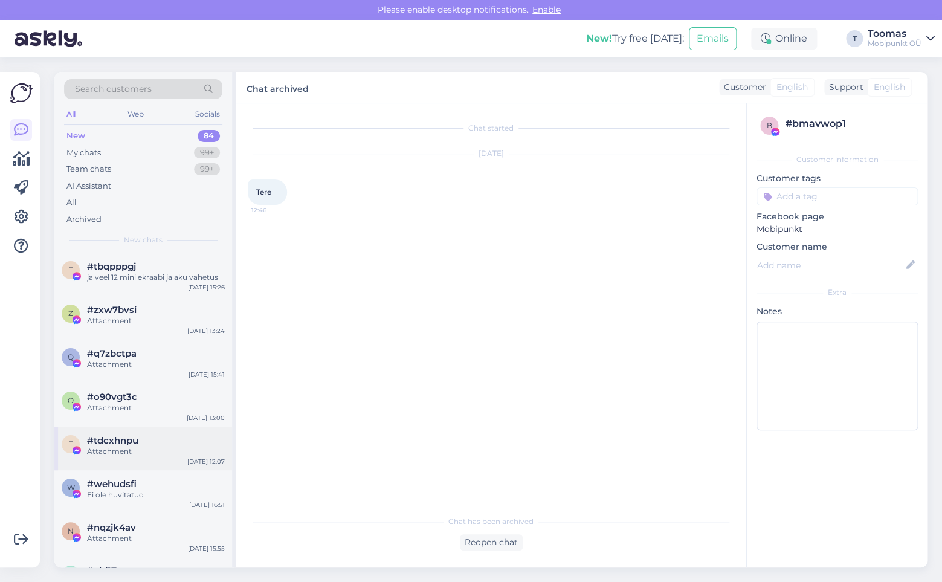
click at [150, 428] on div "t #tdcxhnpu Attachment [DATE] 12:07" at bounding box center [143, 449] width 178 height 44
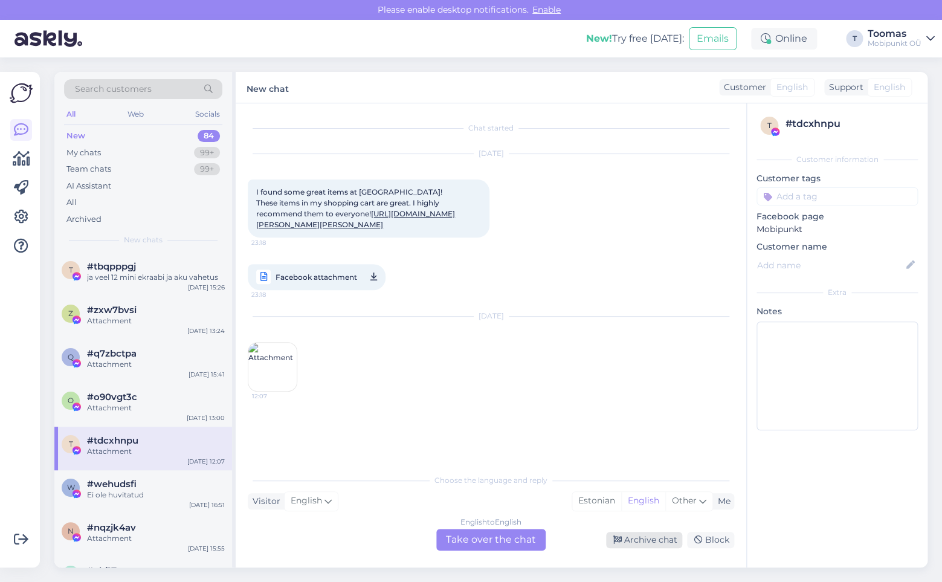
click at [622, 538] on icon at bounding box center [617, 540] width 8 height 8
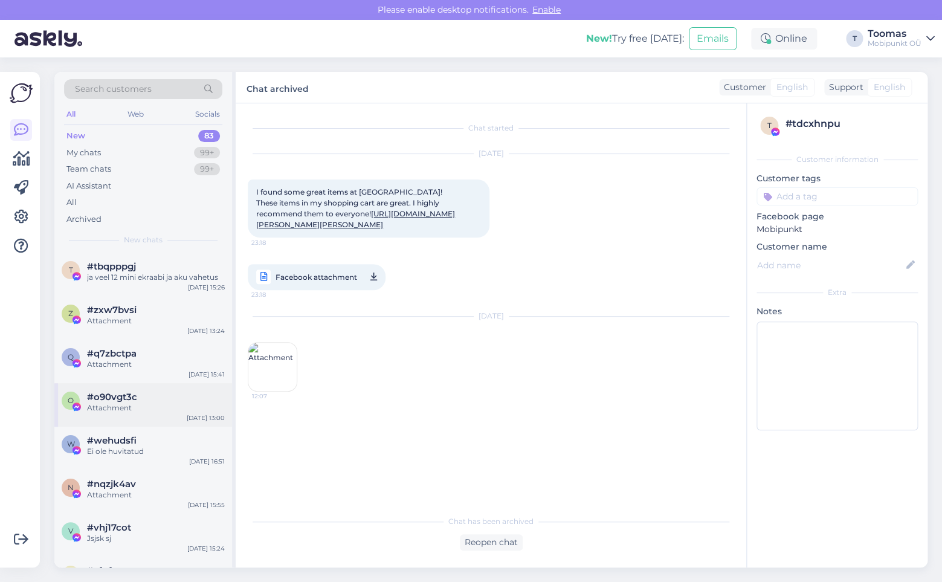
click at [168, 402] on div "#o90vgt3c" at bounding box center [156, 397] width 138 height 11
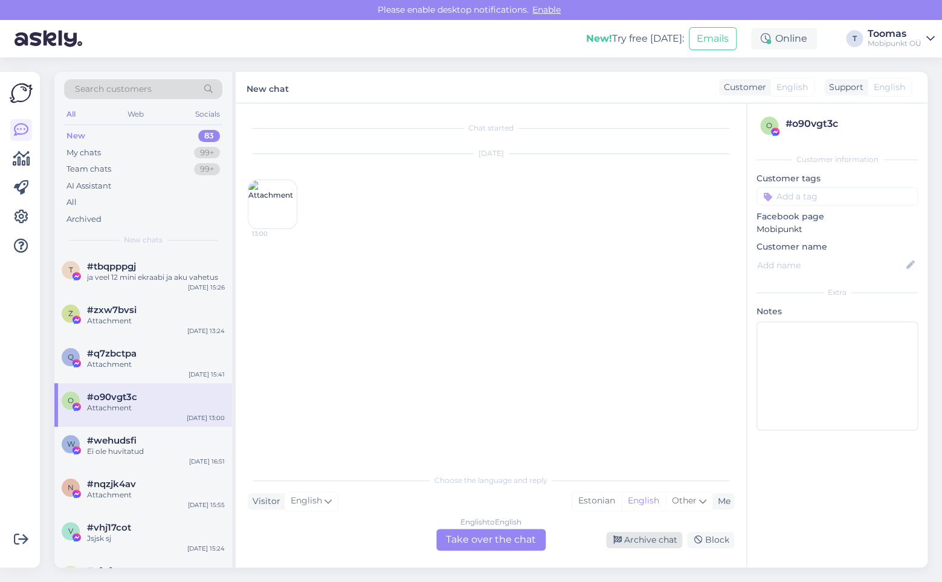
click at [624, 540] on div "Archive chat" at bounding box center [644, 540] width 76 height 16
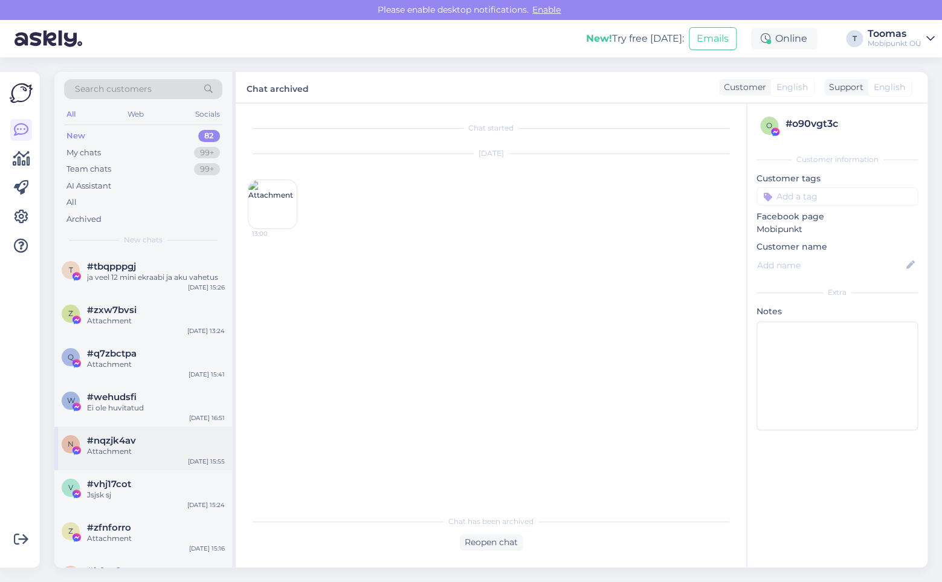
click at [169, 442] on div "#nqzjk4av" at bounding box center [156, 440] width 138 height 11
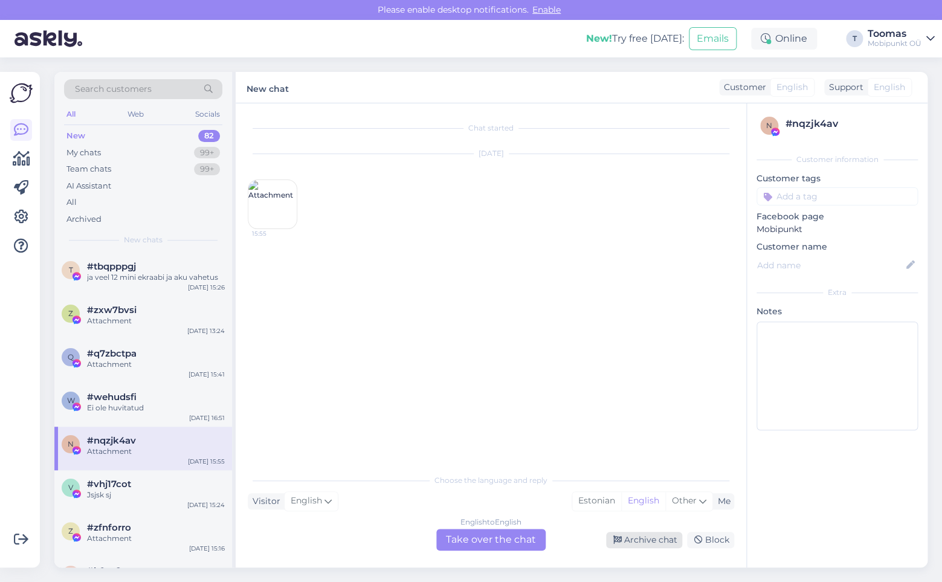
click at [628, 543] on div "Archive chat" at bounding box center [644, 540] width 76 height 16
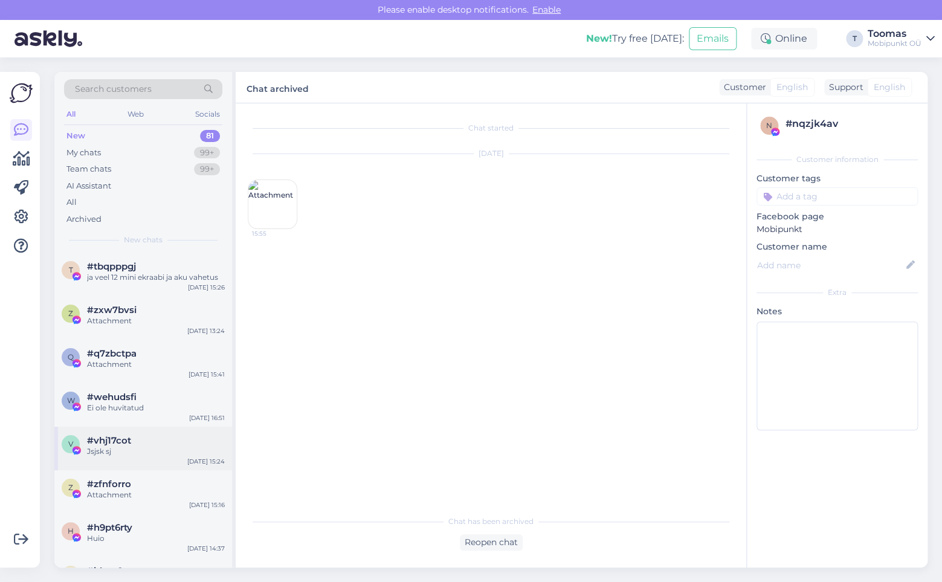
click at [200, 461] on div "[DATE] 15:24" at bounding box center [205, 461] width 37 height 9
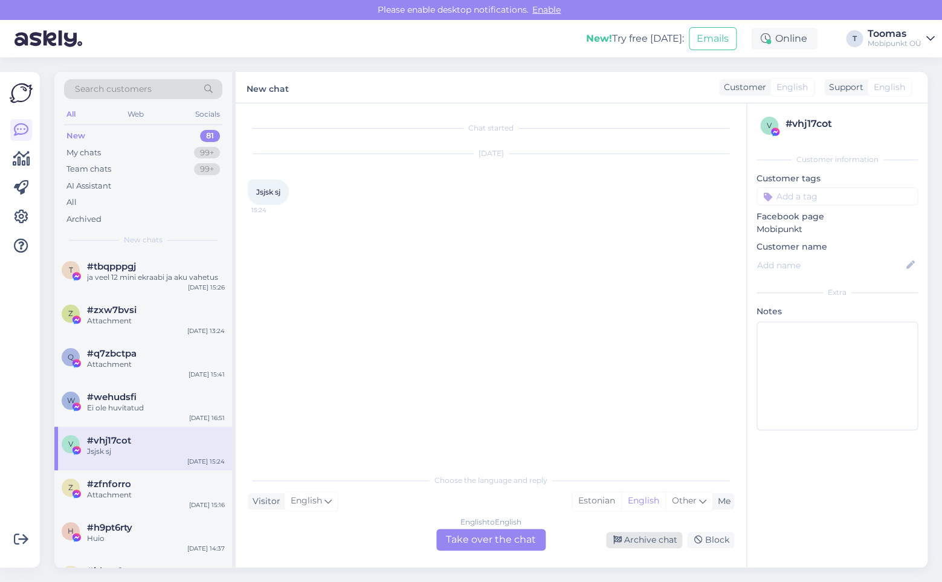
click at [654, 536] on div "Archive chat" at bounding box center [644, 540] width 76 height 16
